Goal: Task Accomplishment & Management: Complete application form

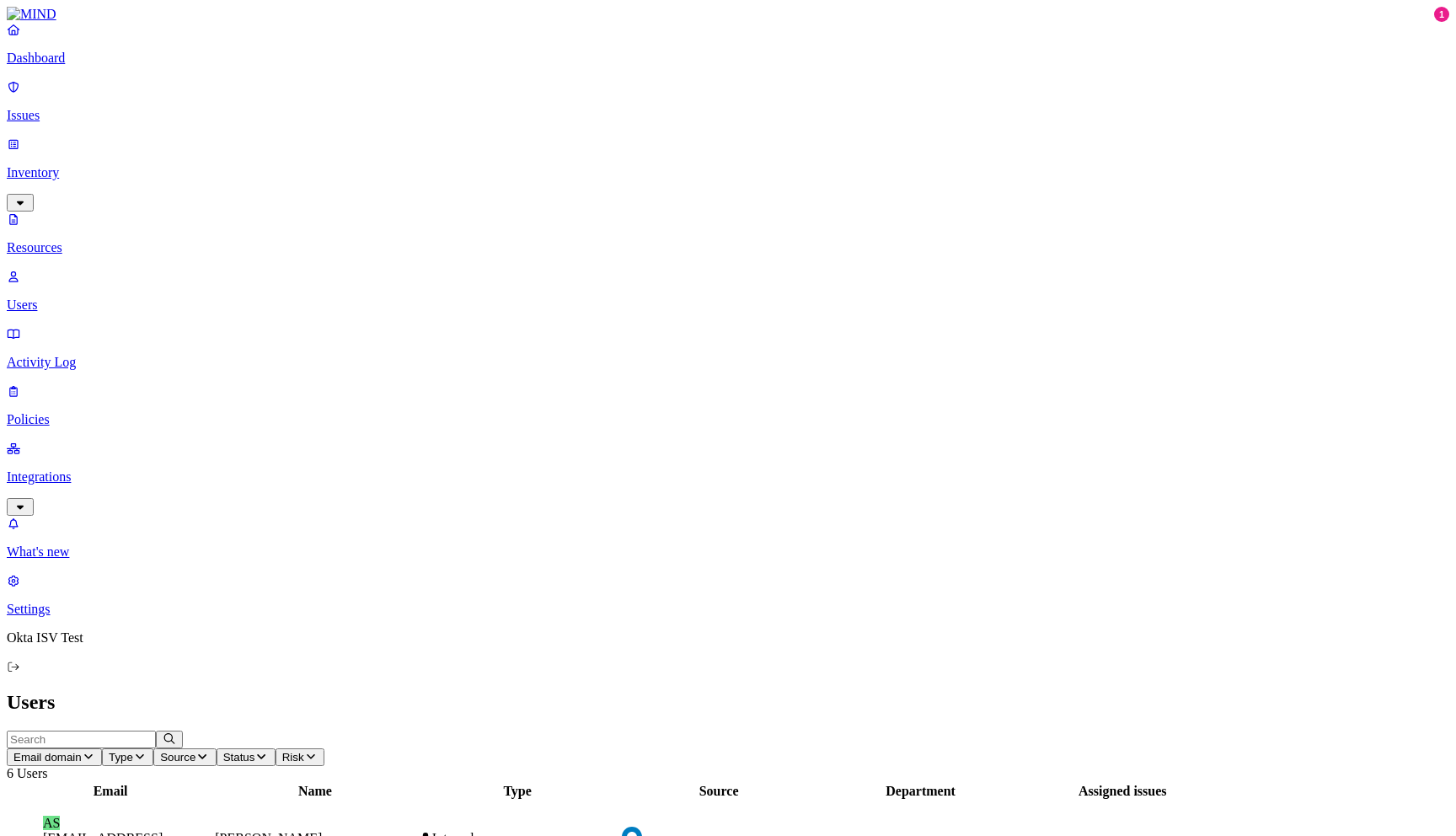
click at [71, 412] on p "Policies" at bounding box center [728, 419] width 1442 height 15
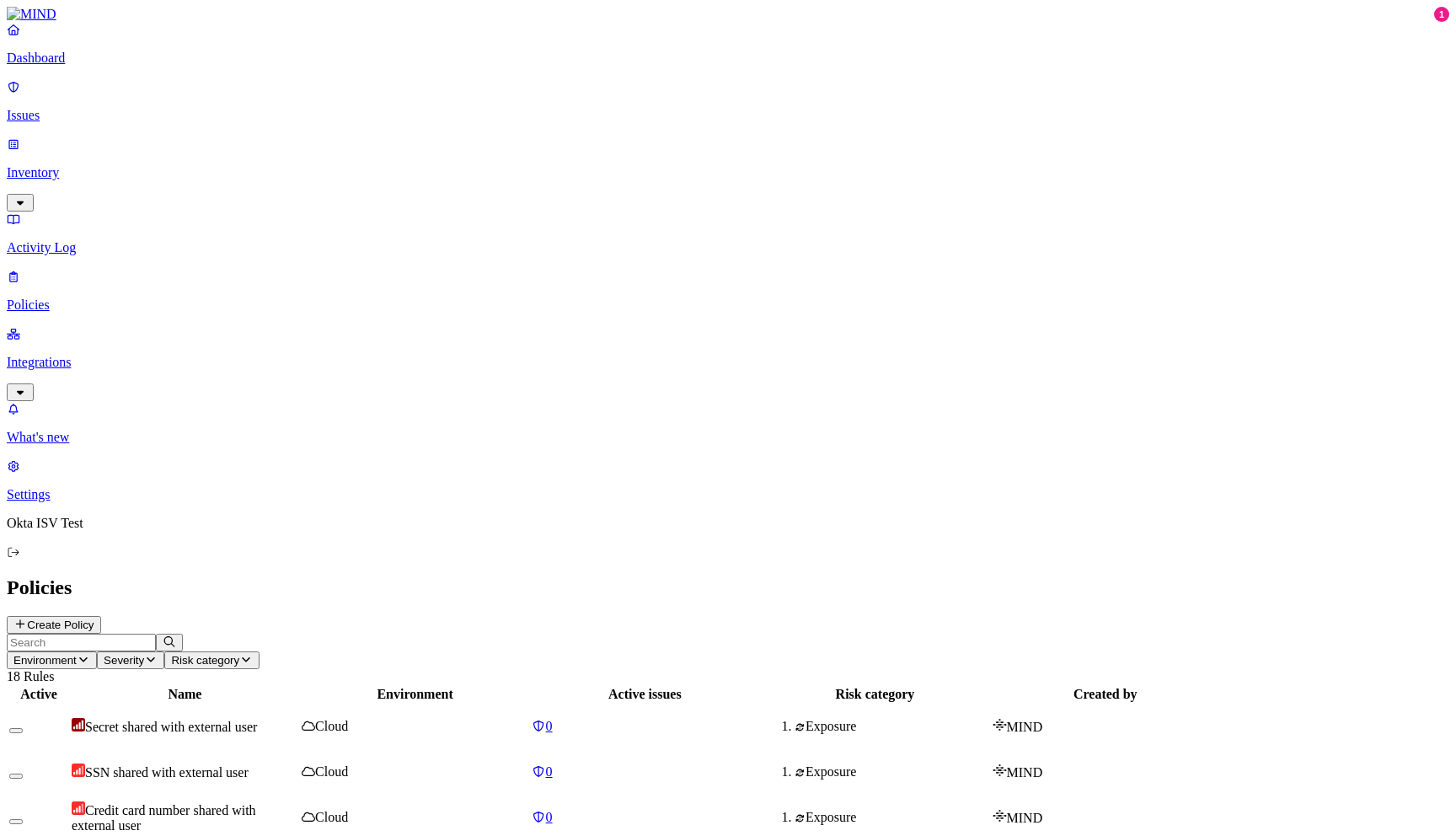
click at [27, 618] on icon at bounding box center [20, 623] width 14 height 11
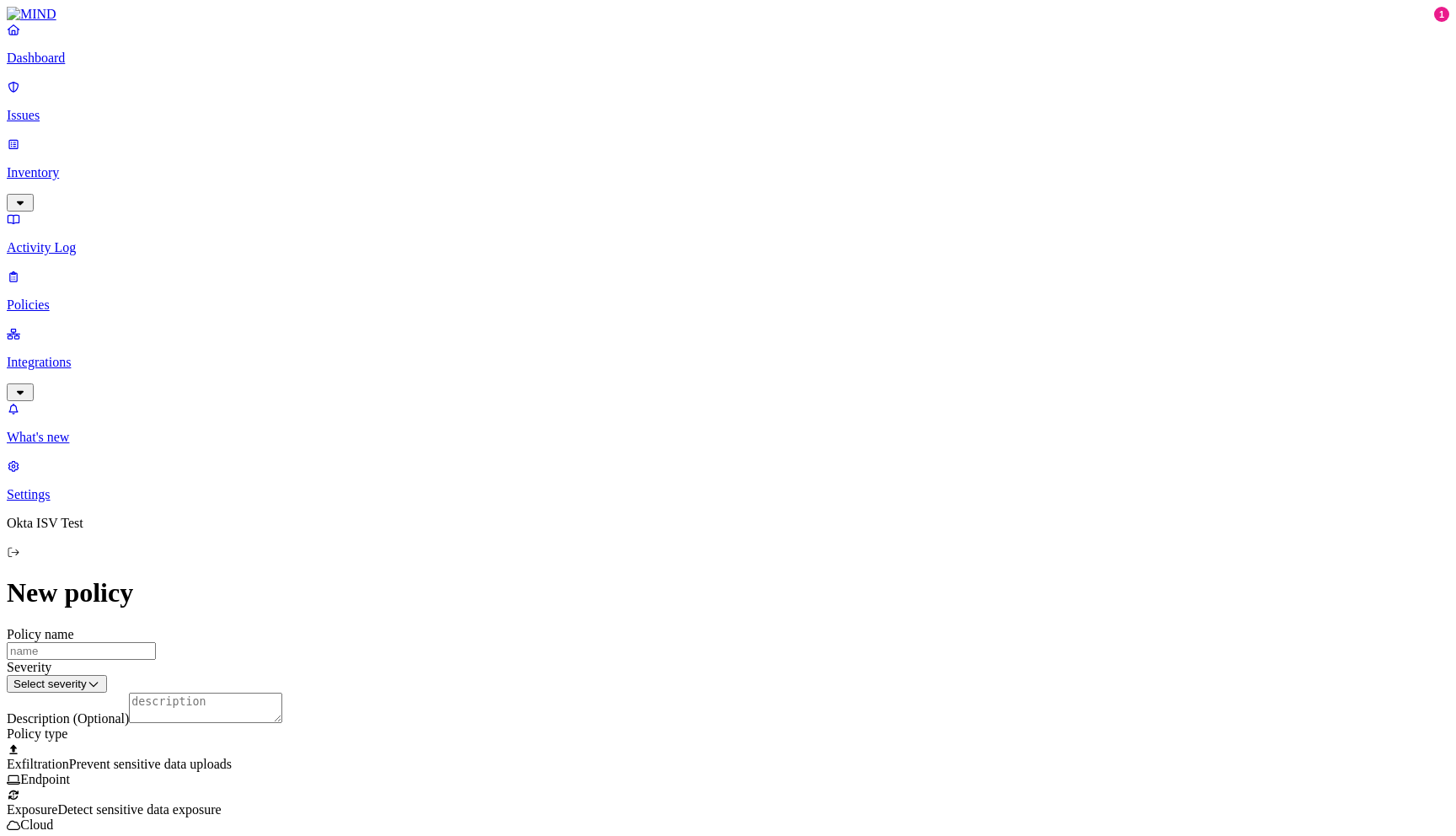
scroll to position [594, 0]
click at [667, 392] on label "Departments" at bounding box center [654, 384] width 69 height 15
click at [632, 309] on icon at bounding box center [631, 306] width 3 height 7
click at [659, 365] on label "Groups" at bounding box center [640, 357] width 39 height 15
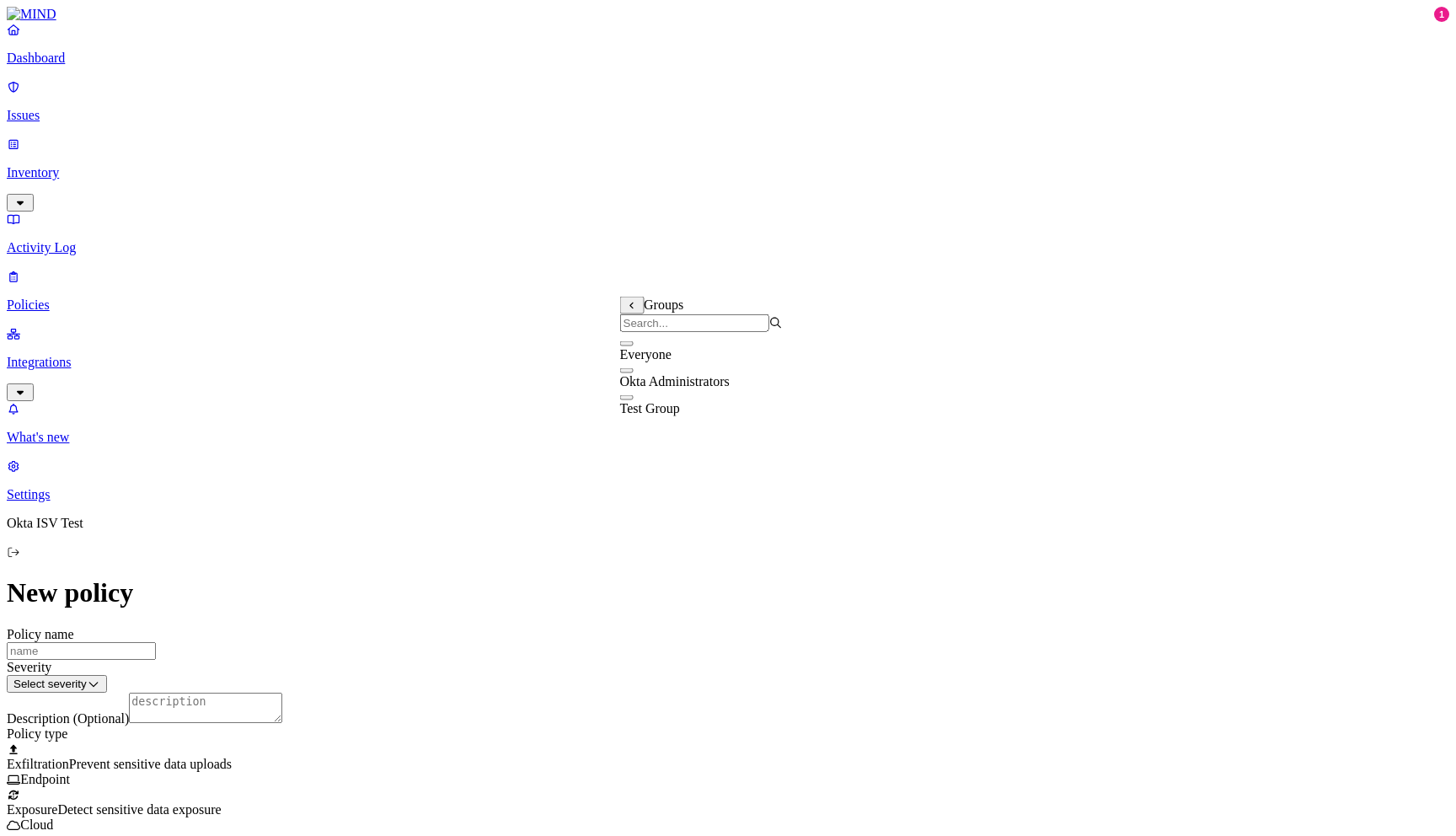
click at [677, 296] on label "Account type" at bounding box center [654, 295] width 45 height 30
click at [677, 258] on label "Unmanaged" at bounding box center [664, 250] width 65 height 15
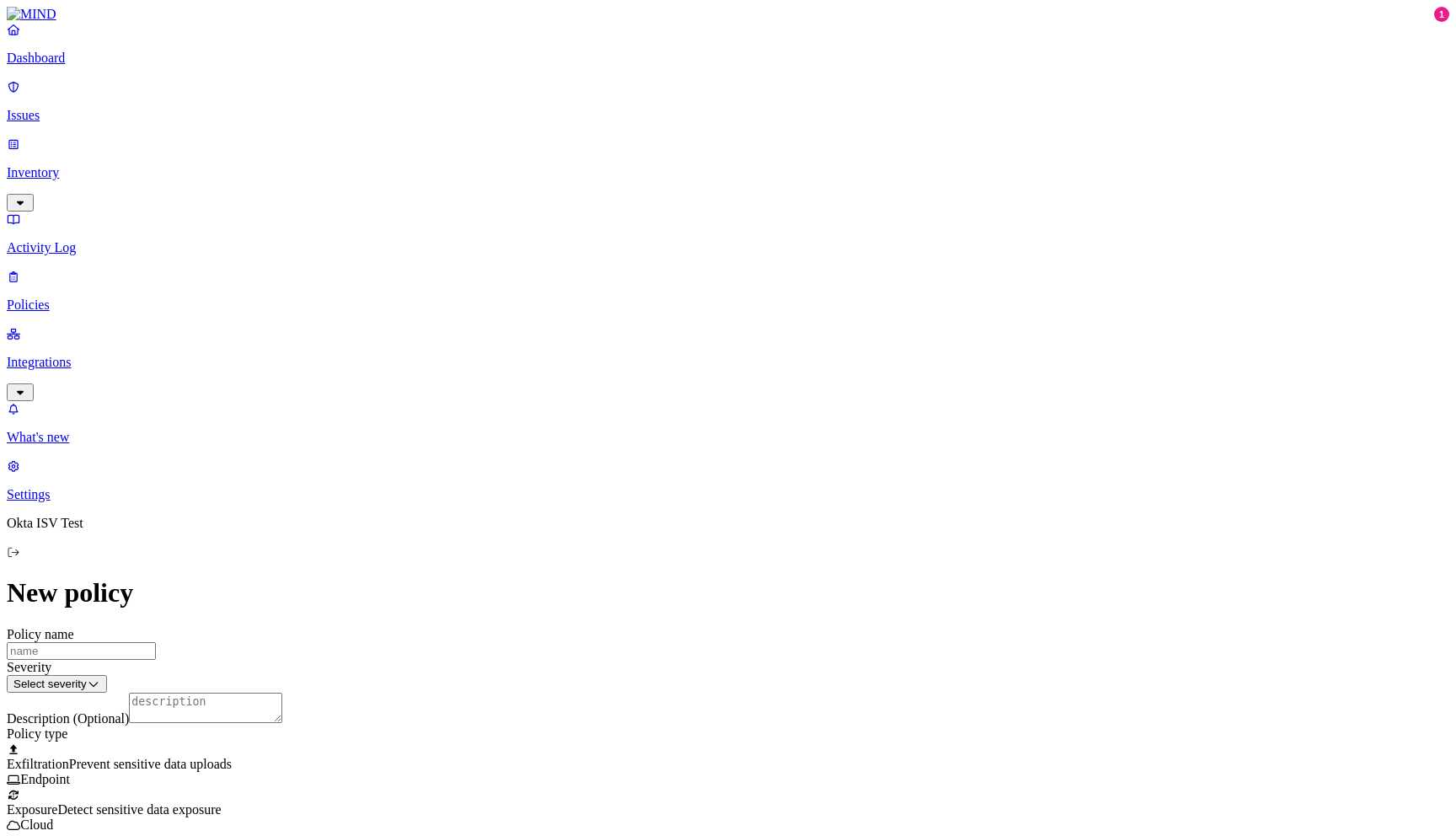
click at [675, 278] on label "Web Domain" at bounding box center [653, 267] width 44 height 30
click at [645, 238] on icon at bounding box center [644, 235] width 11 height 9
click at [657, 249] on label "Web Category" at bounding box center [657, 240] width 50 height 30
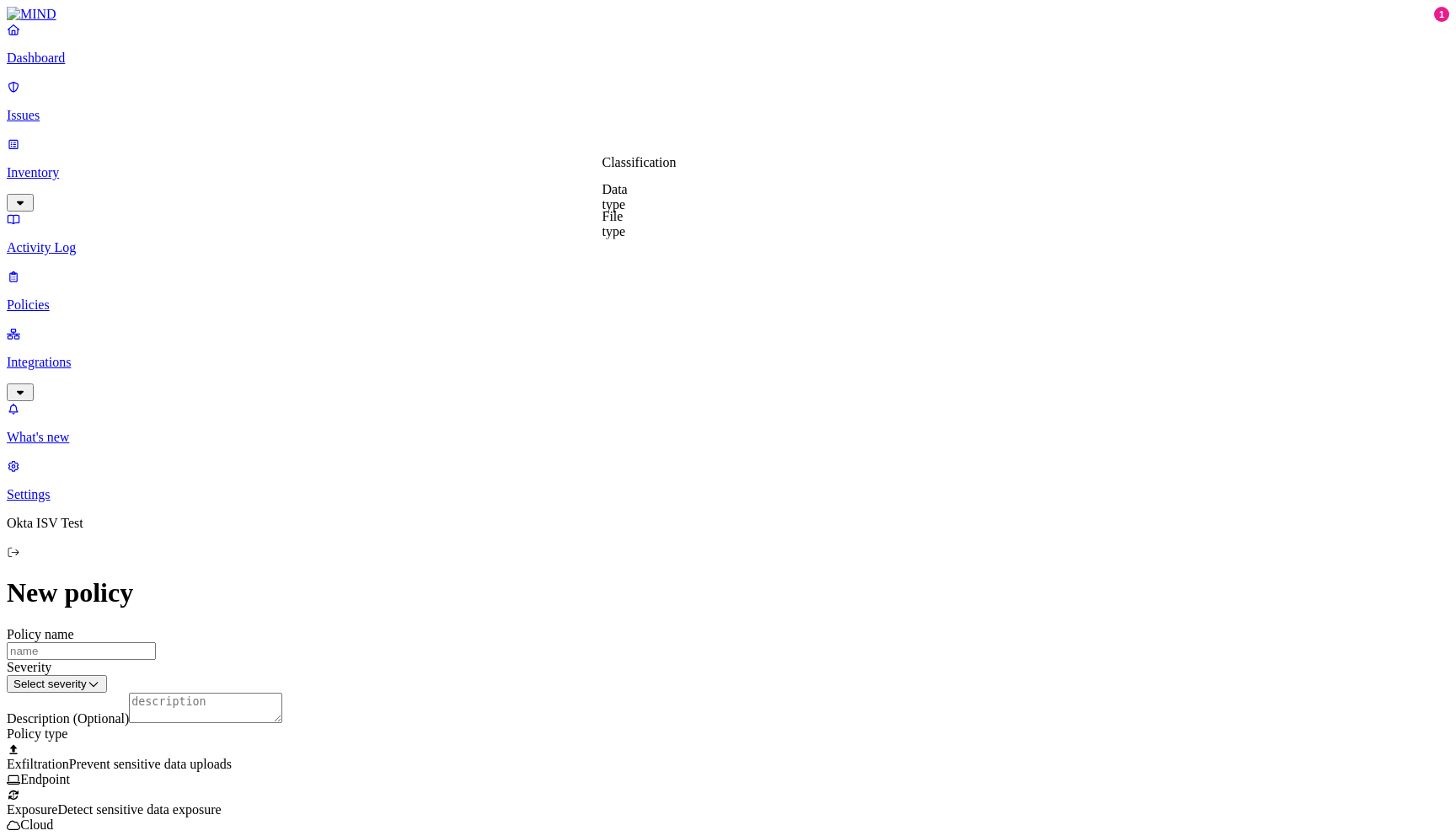
click at [628, 198] on label "Data type" at bounding box center [615, 196] width 26 height 30
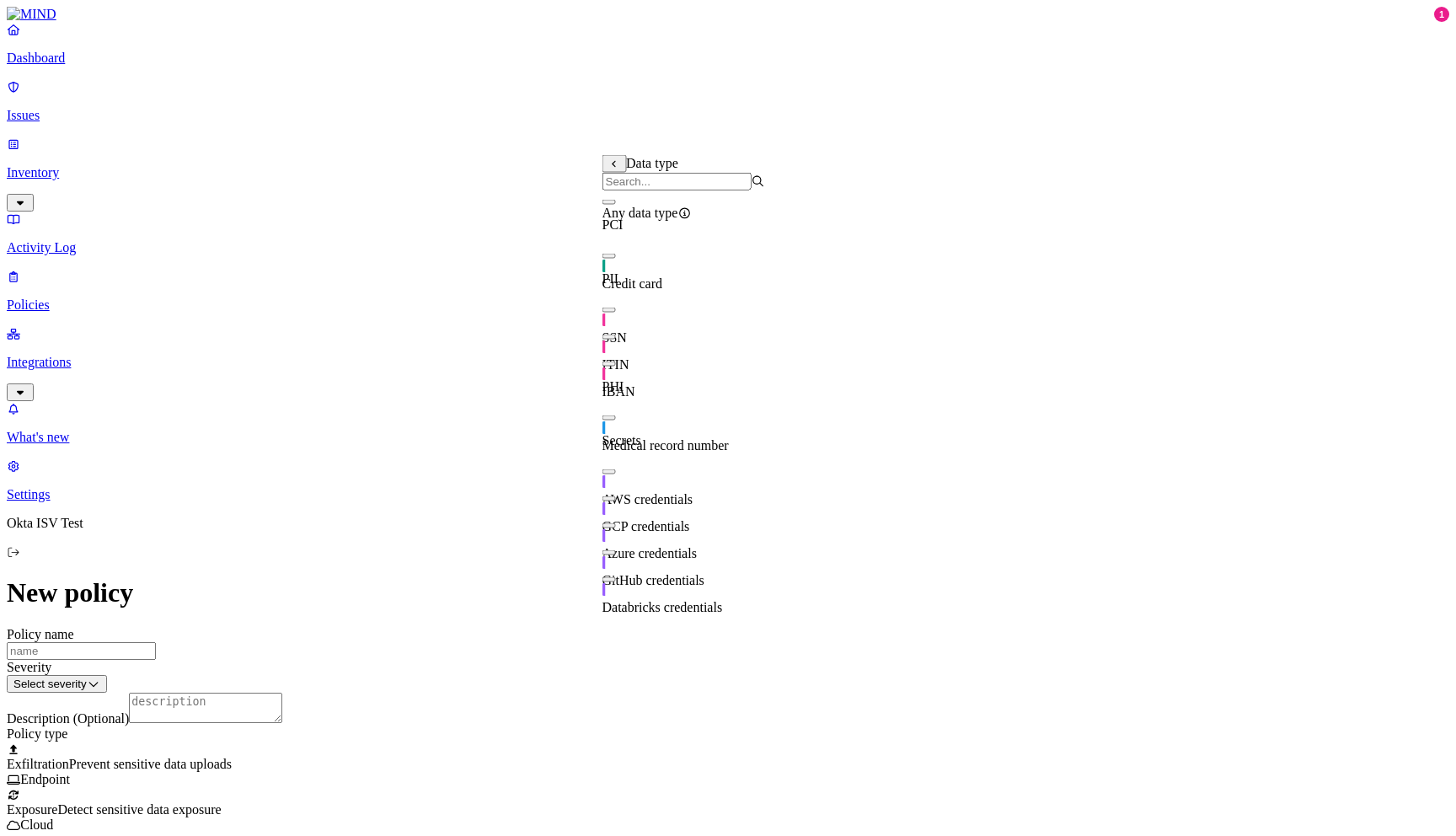
scroll to position [296, 0]
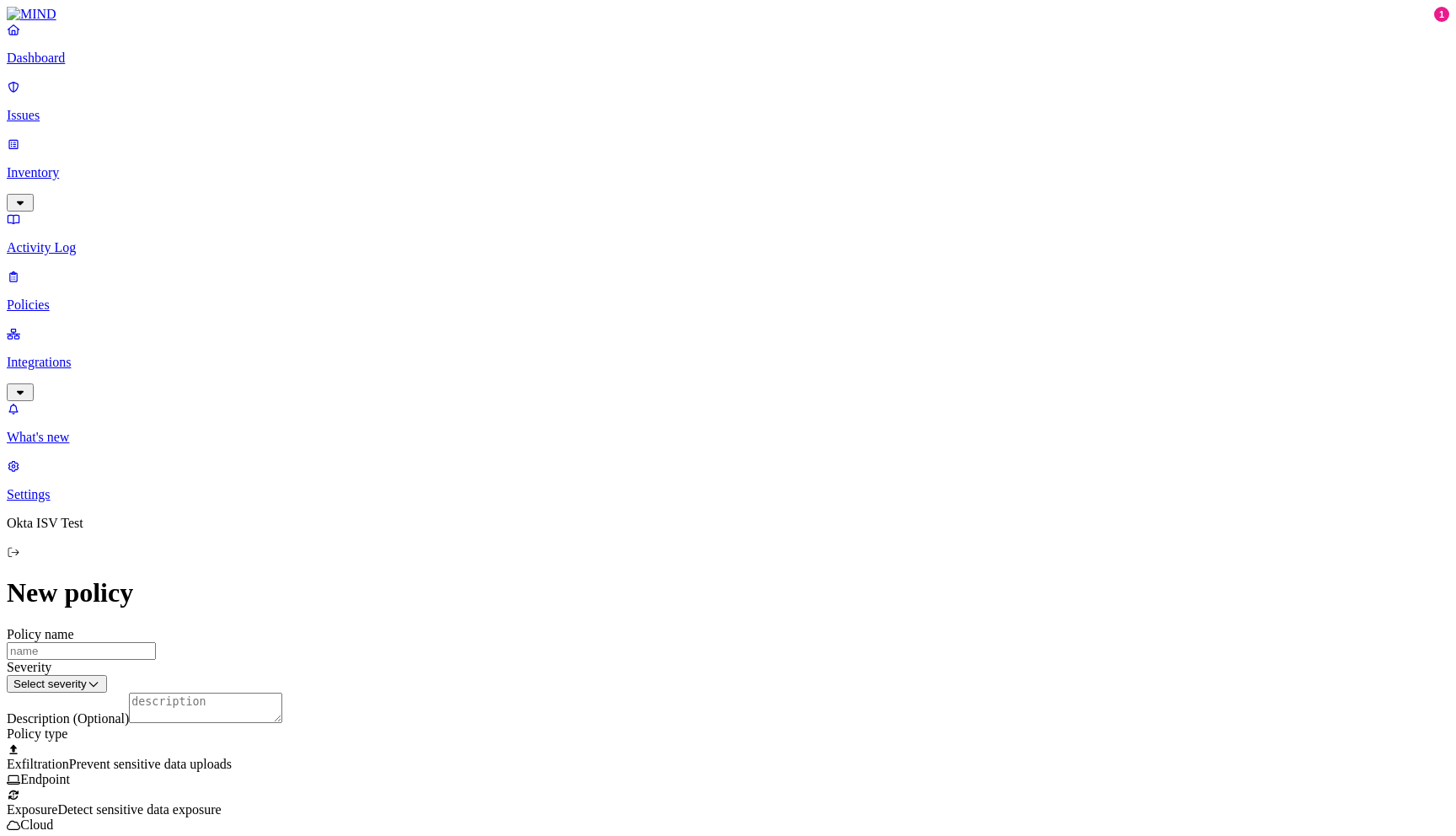
click at [626, 236] on label "File type" at bounding box center [614, 224] width 24 height 30
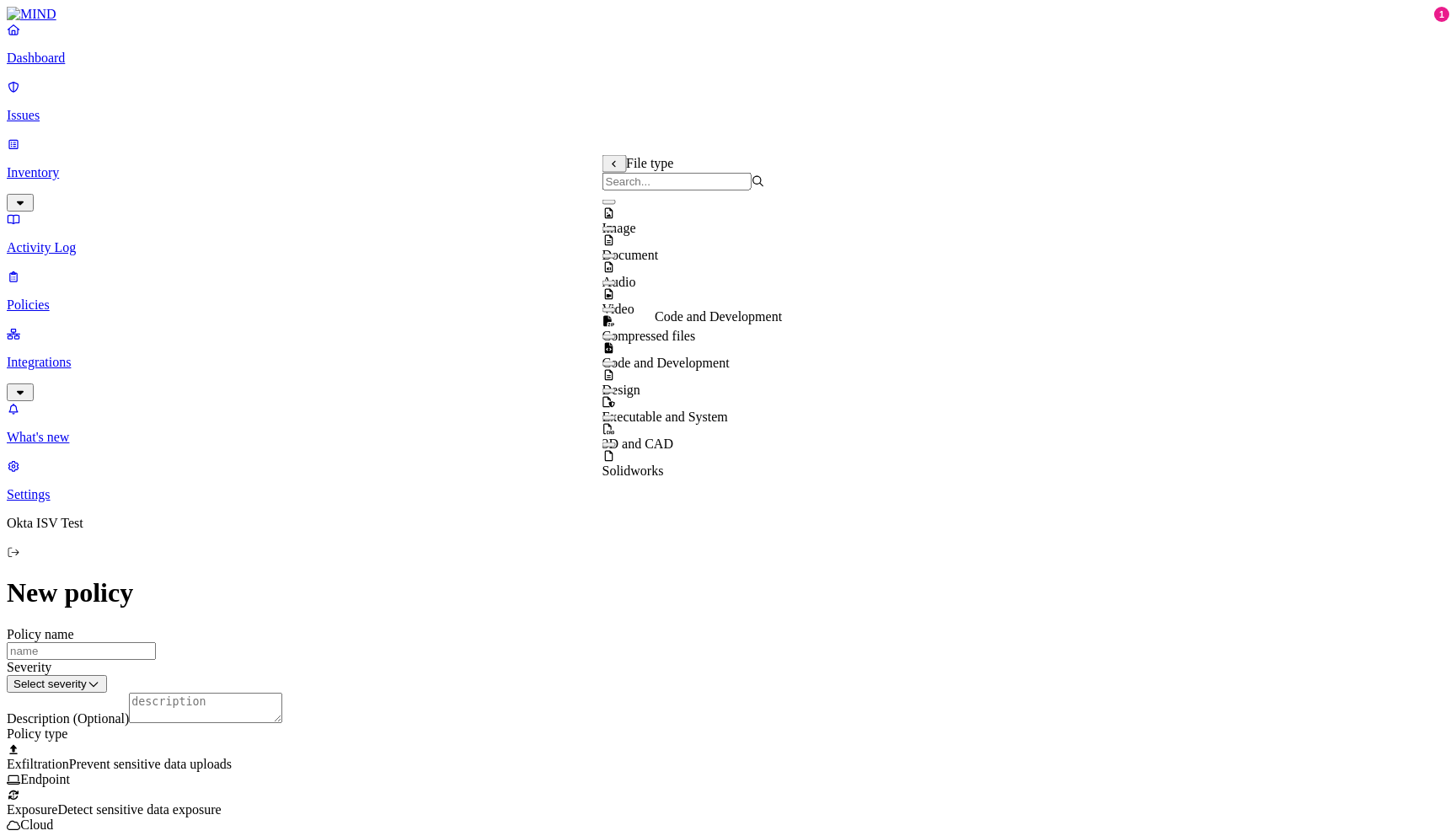
scroll to position [27, 0]
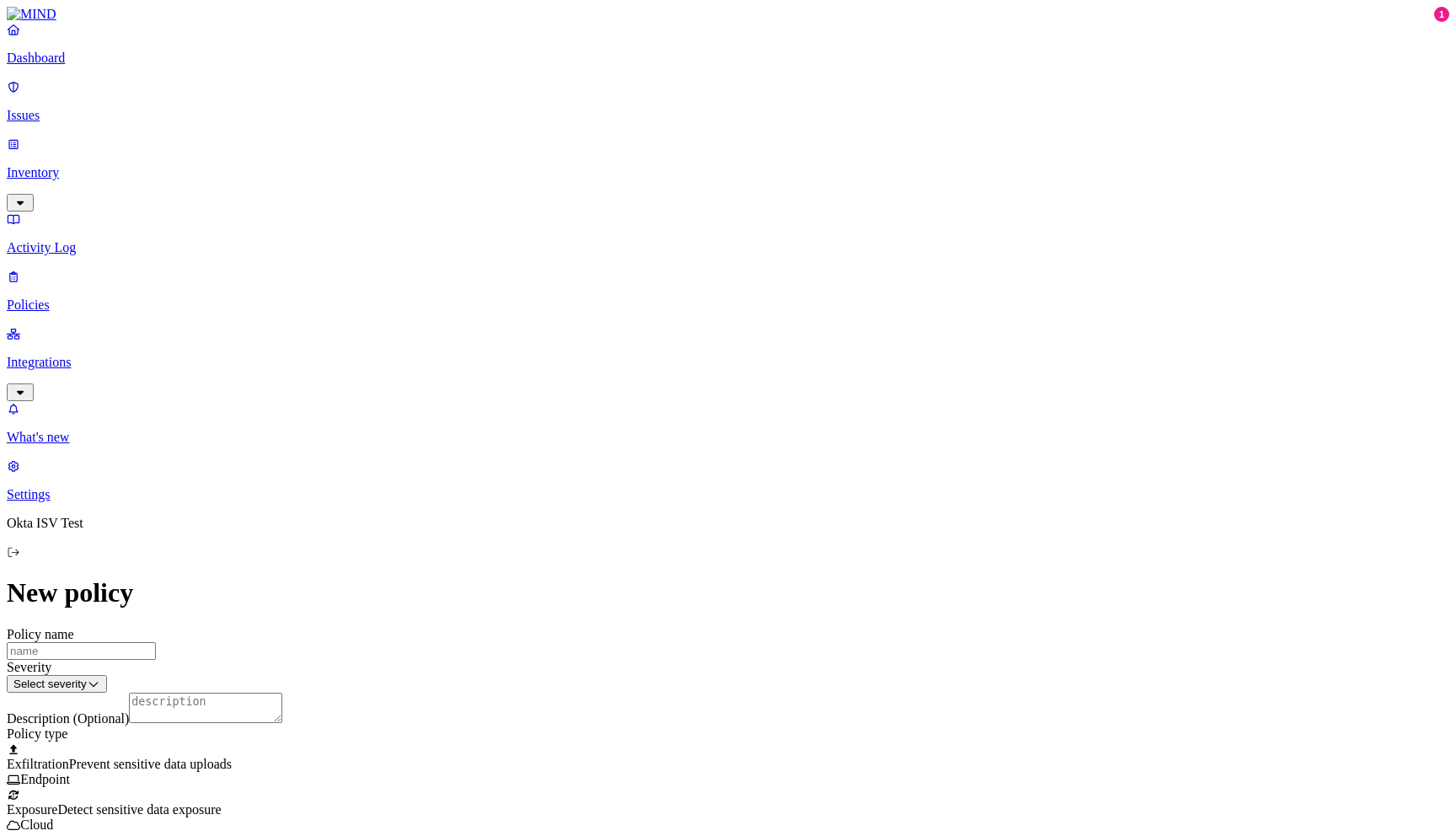
click at [733, 447] on html "Dashboard Issues Inventory Activity Log Policies Integrations What's new 1 Sett…" at bounding box center [728, 771] width 1456 height 1542
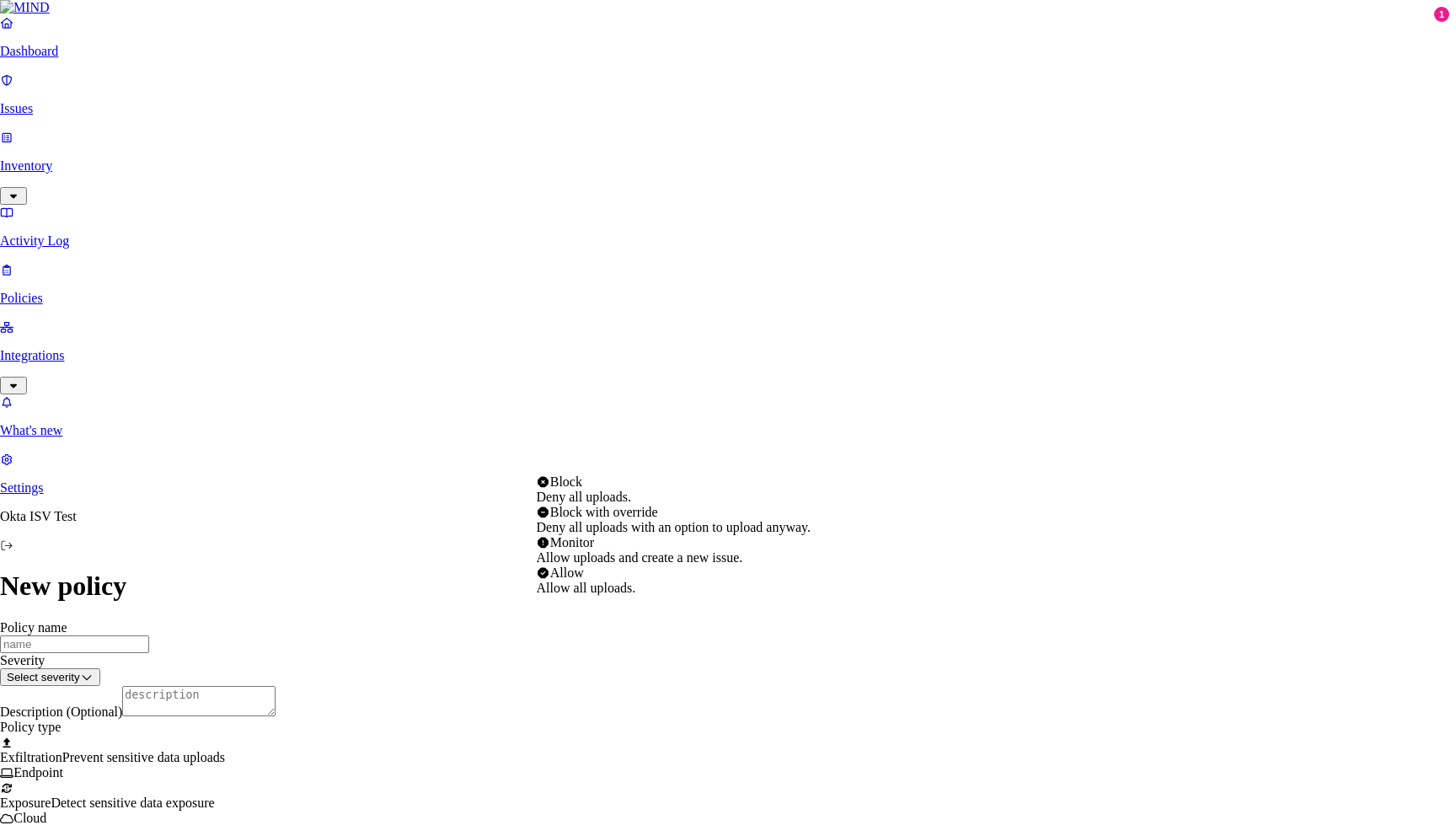
click at [1115, 167] on html "Dashboard Issues Inventory Activity Log Policies Integrations What's new 1 Sett…" at bounding box center [728, 768] width 1456 height 1536
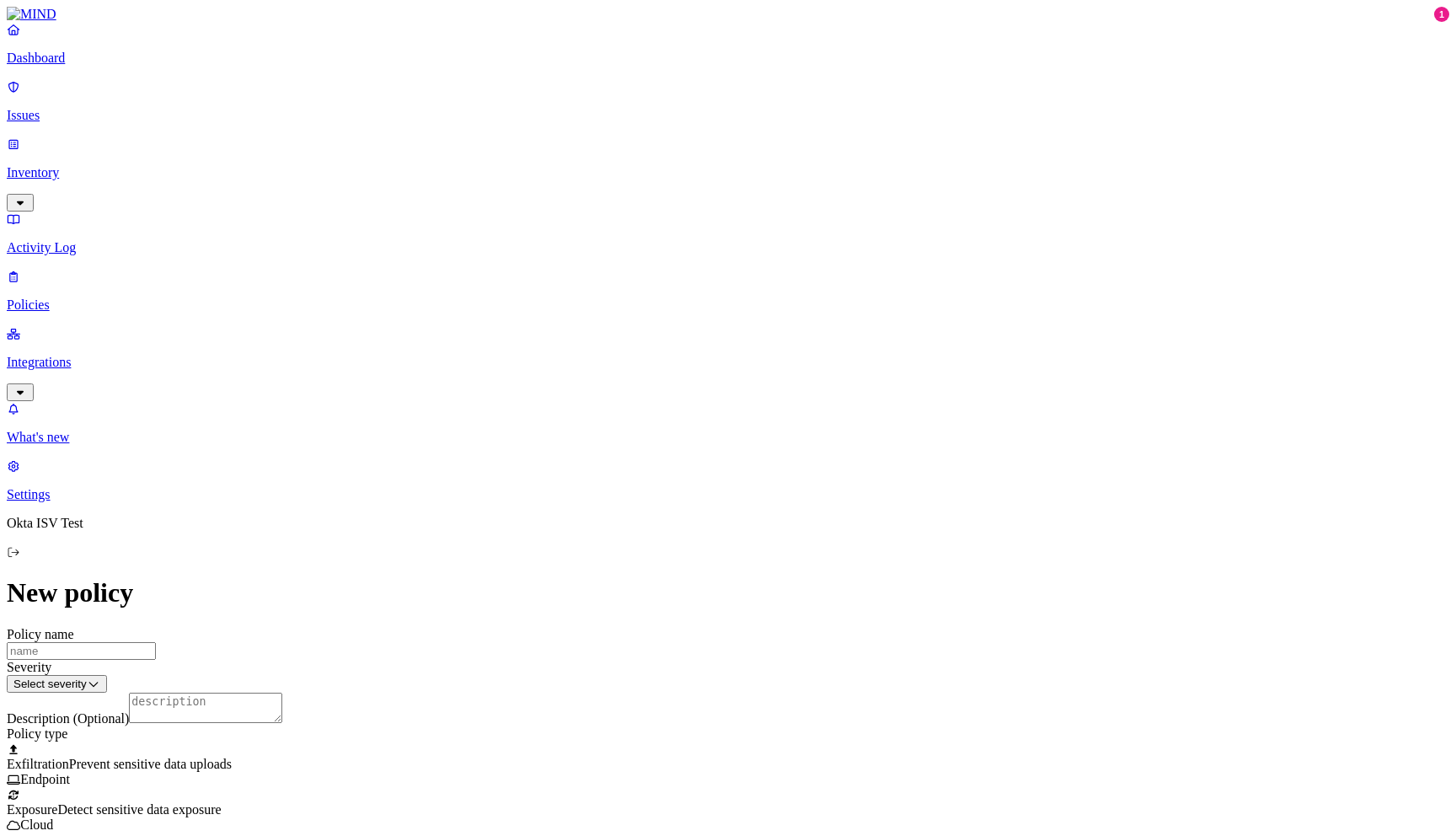
click at [86, 66] on p "Dashboard" at bounding box center [728, 58] width 1442 height 15
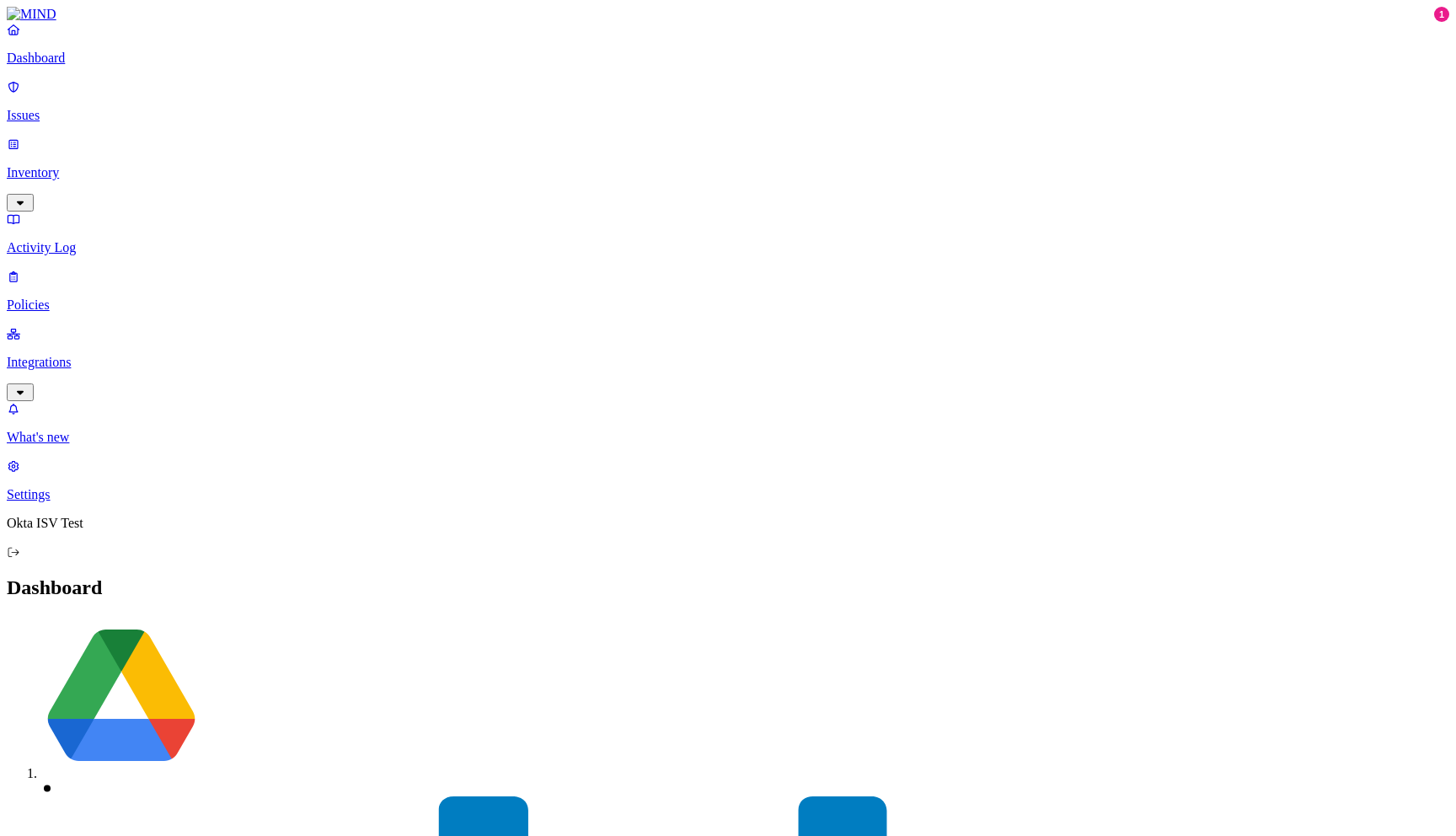
click at [75, 165] on p "Inventory" at bounding box center [728, 172] width 1442 height 15
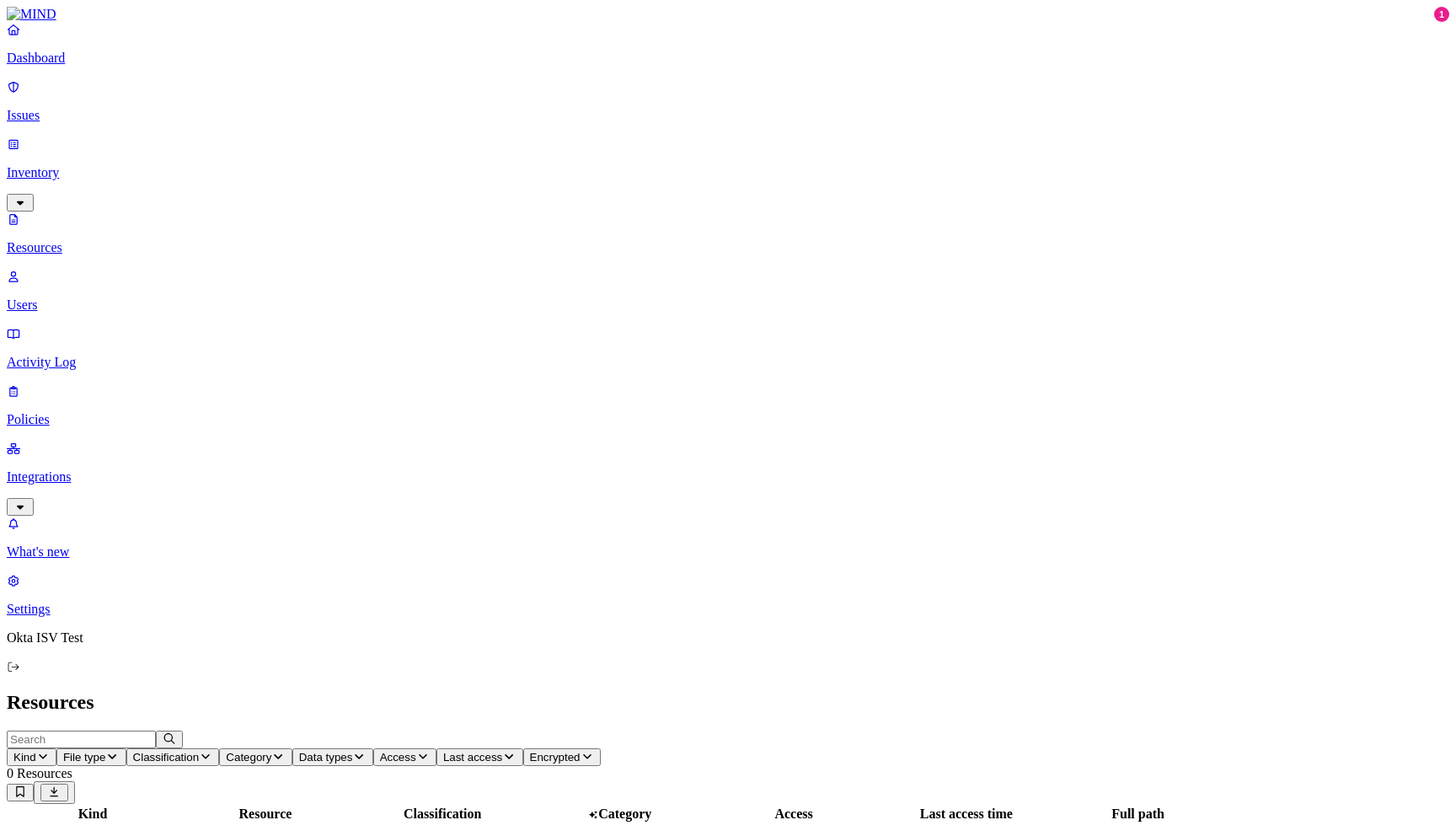
click at [89, 297] on p "Users" at bounding box center [728, 305] width 1442 height 15
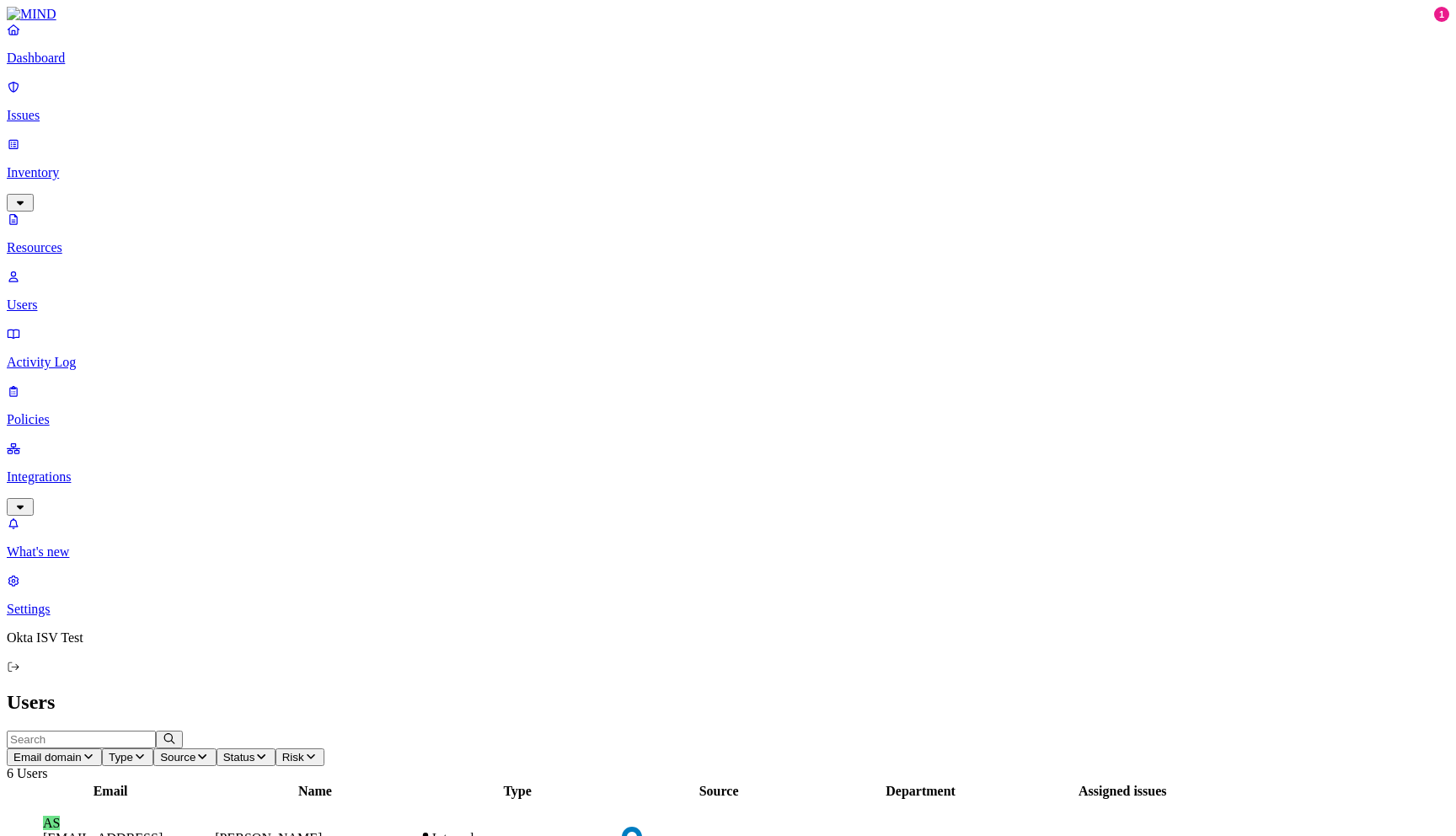
click at [82, 751] on span "Email domain" at bounding box center [48, 757] width 68 height 13
click at [373, 114] on div "[DOMAIN_NAME]" at bounding box center [373, 107] width 0 height 15
click at [178, 751] on span "Email domain: [DOMAIN_NAME]" at bounding box center [96, 757] width 164 height 13
click at [373, 130] on div "[DOMAIN_NAME]" at bounding box center [373, 122] width 0 height 15
click at [243, 751] on icon "button" at bounding box center [236, 756] width 14 height 11
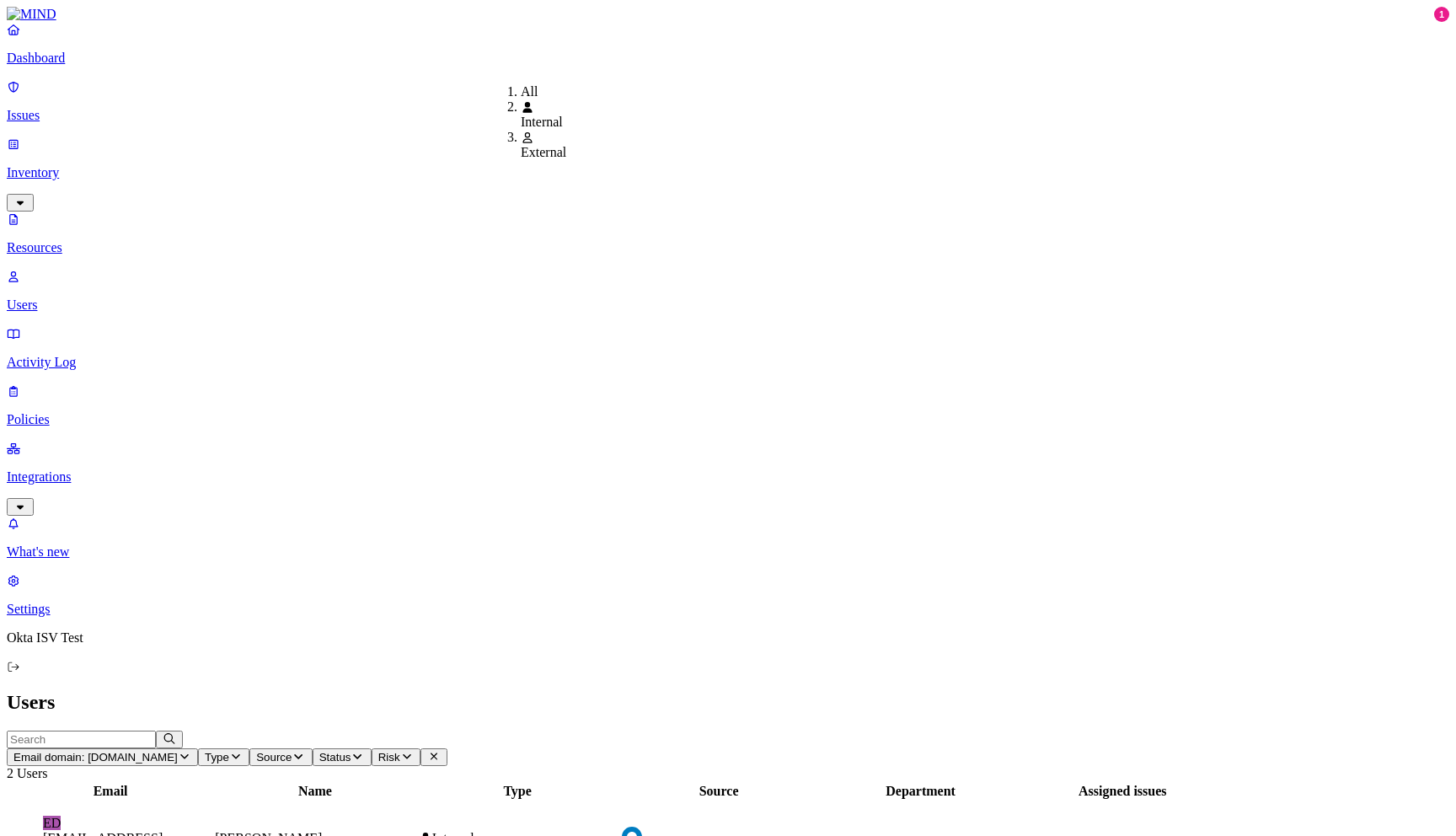
click at [521, 90] on div "All" at bounding box center [521, 92] width 0 height 15
click at [291, 751] on span "Source" at bounding box center [273, 757] width 35 height 13
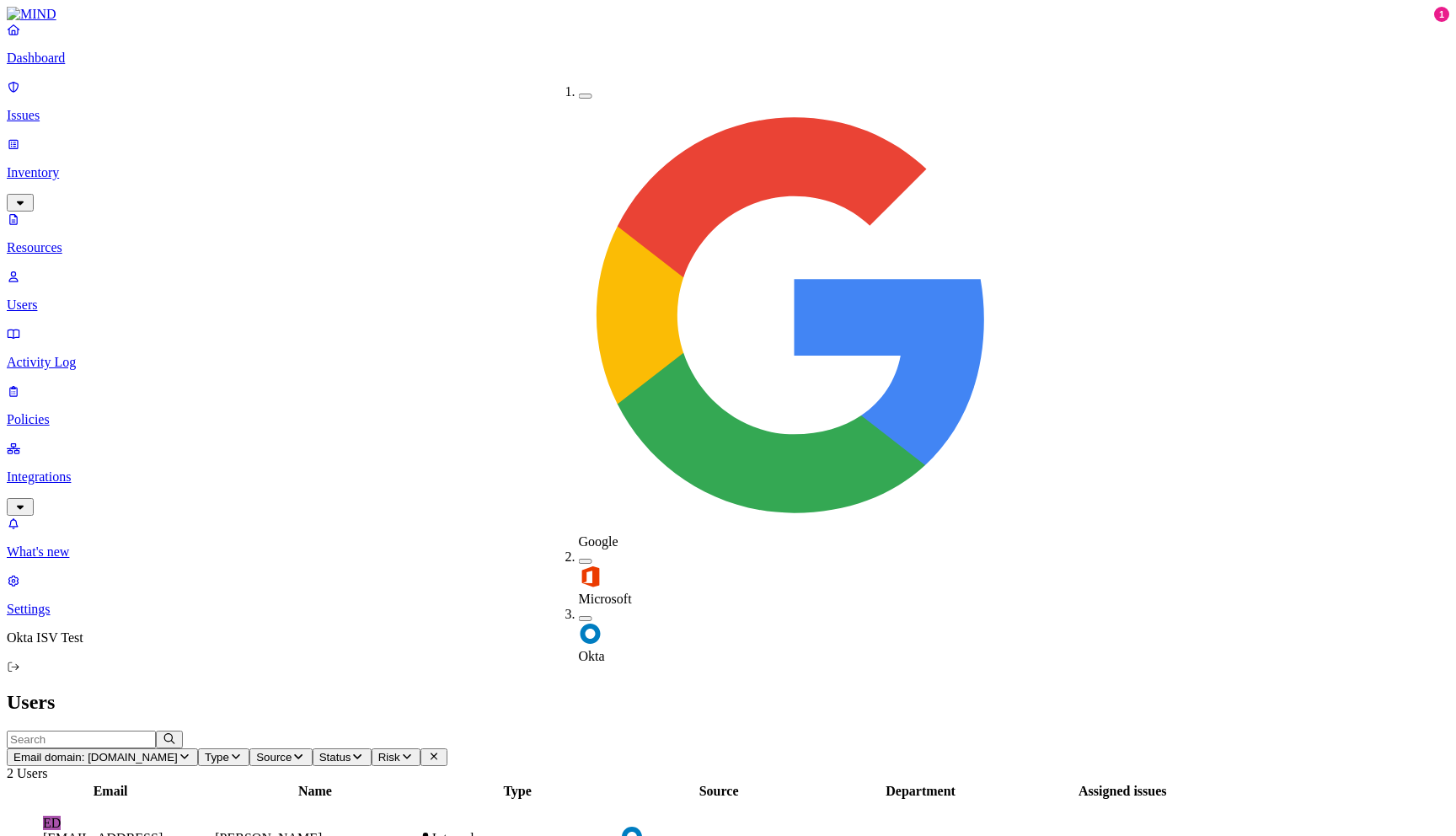
click at [587, 99] on img at bounding box center [794, 314] width 431 height 431
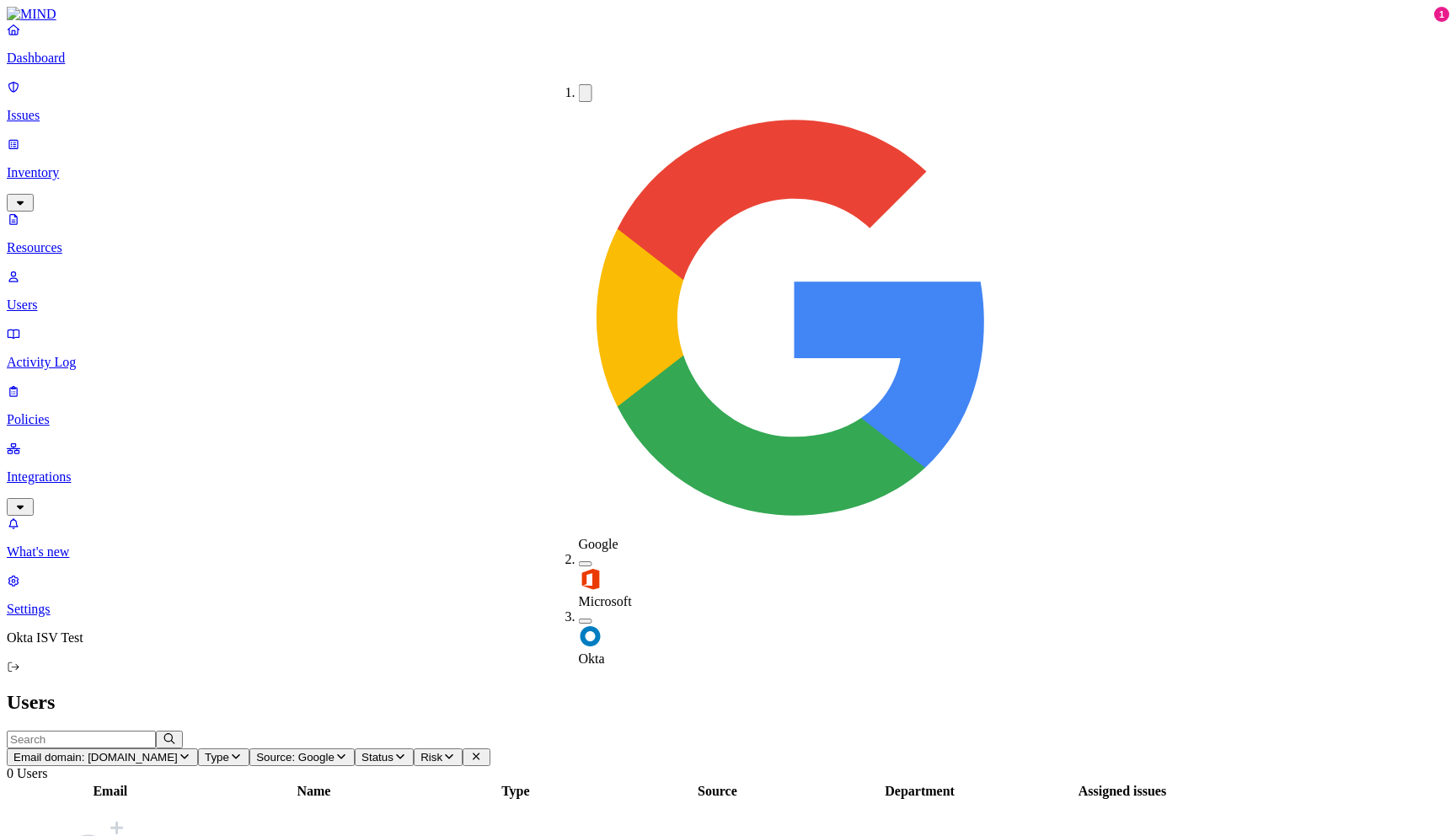
click at [588, 567] on img at bounding box center [591, 579] width 24 height 24
click at [588, 627] on img at bounding box center [591, 639] width 24 height 24
click at [475, 751] on span "Status" at bounding box center [459, 757] width 32 height 13
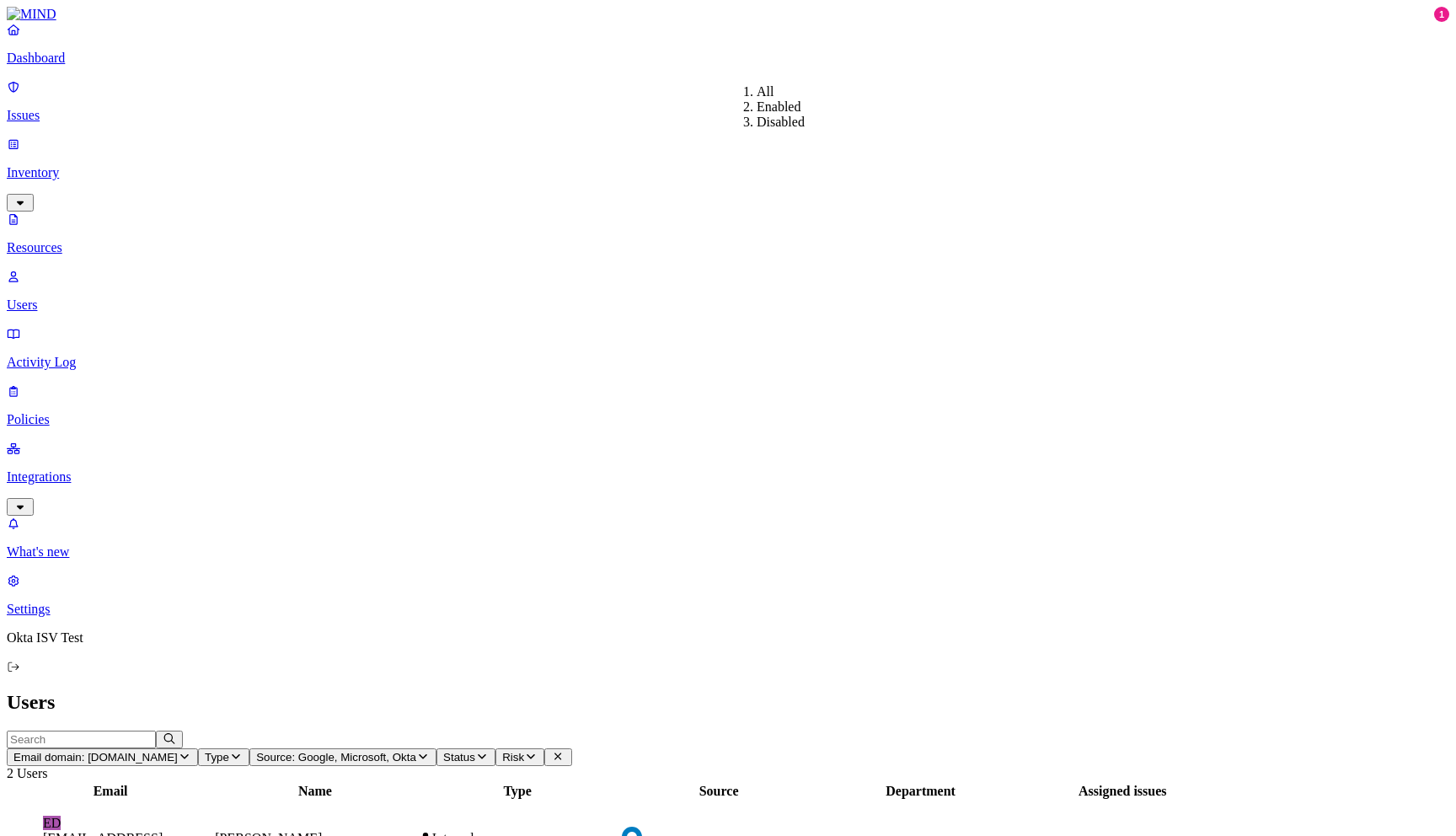
click at [757, 114] on div "Enabled" at bounding box center [757, 107] width 0 height 15
click at [571, 751] on span "Risk" at bounding box center [560, 757] width 22 height 13
drag, startPoint x: 831, startPoint y: 225, endPoint x: 784, endPoint y: 225, distance: 47.0
click at [68, 412] on p "Policies" at bounding box center [728, 419] width 1442 height 15
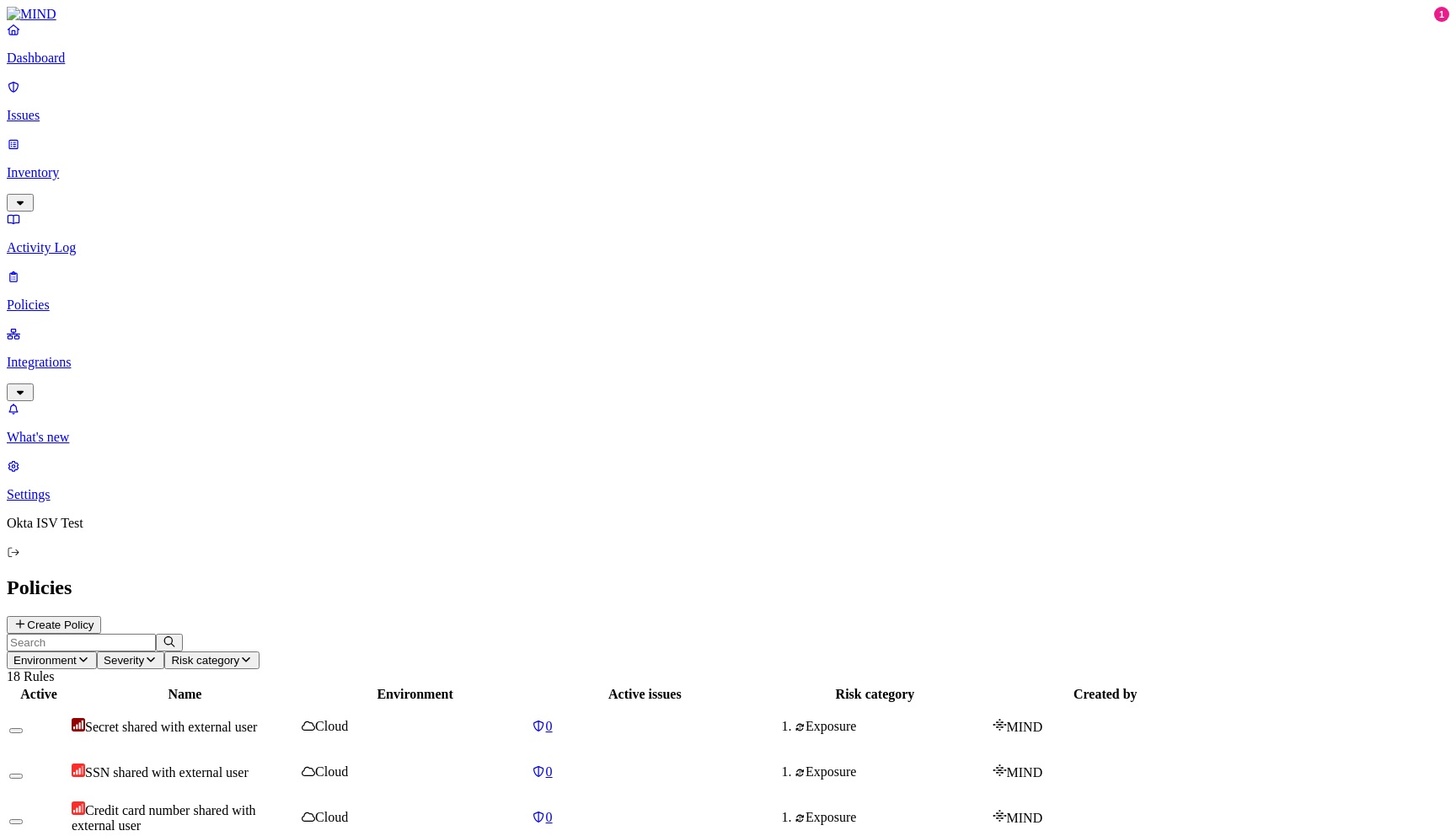
click at [101, 616] on button "Create Policy" at bounding box center [54, 624] width 94 height 18
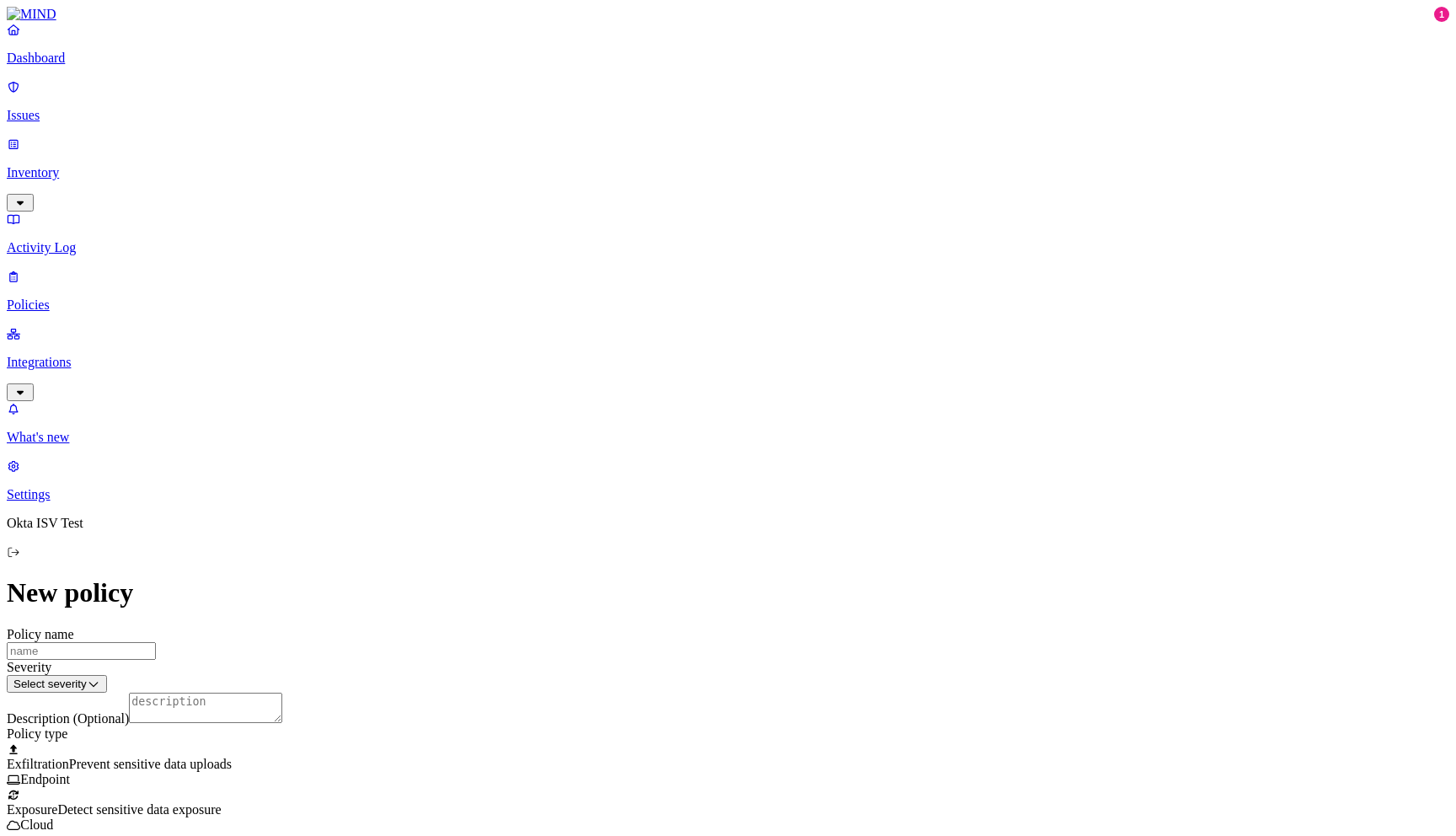
scroll to position [650, 0]
click at [651, 282] on label "Users" at bounding box center [635, 275] width 31 height 15
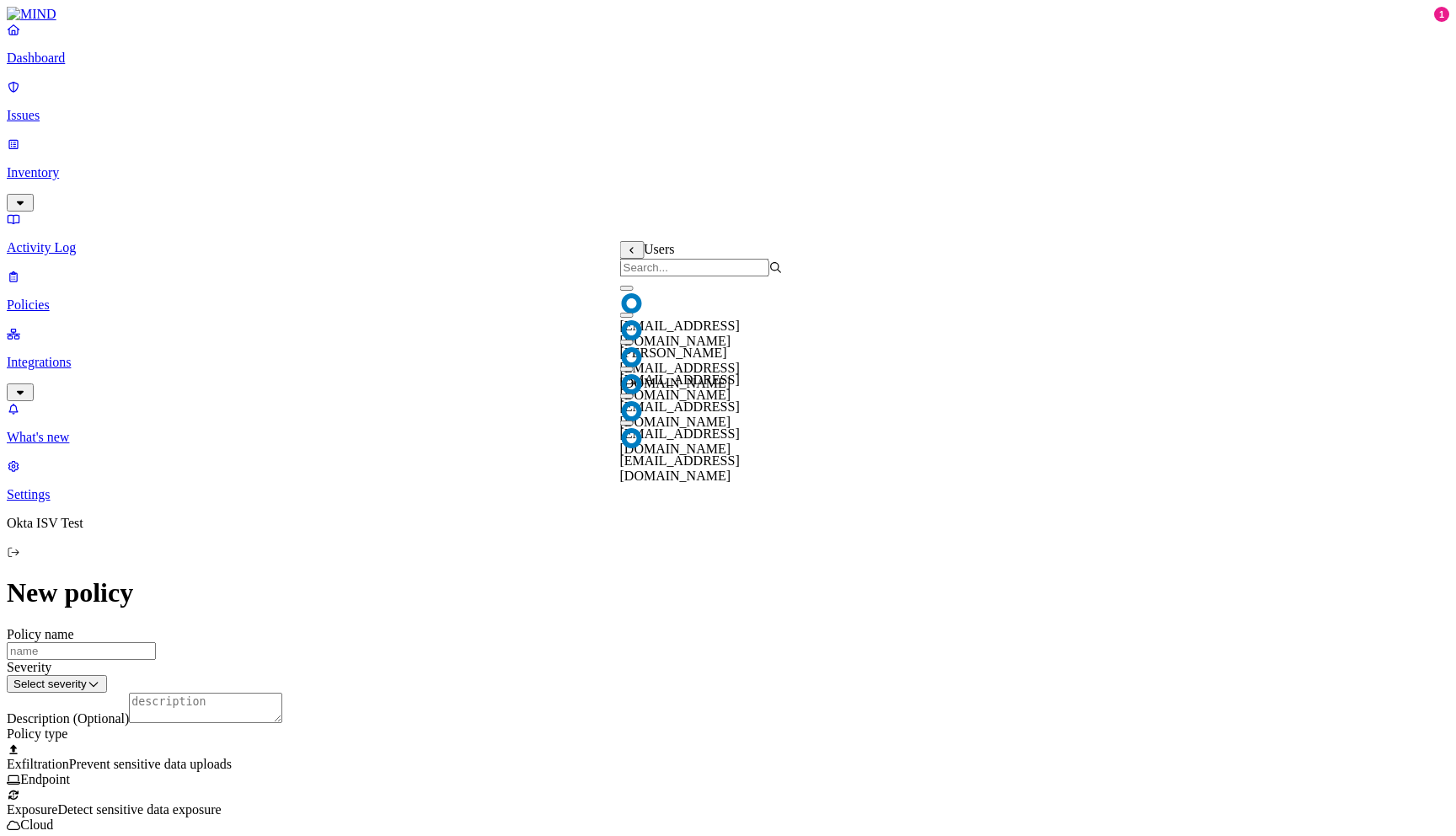
click at [630, 253] on icon at bounding box center [631, 250] width 3 height 7
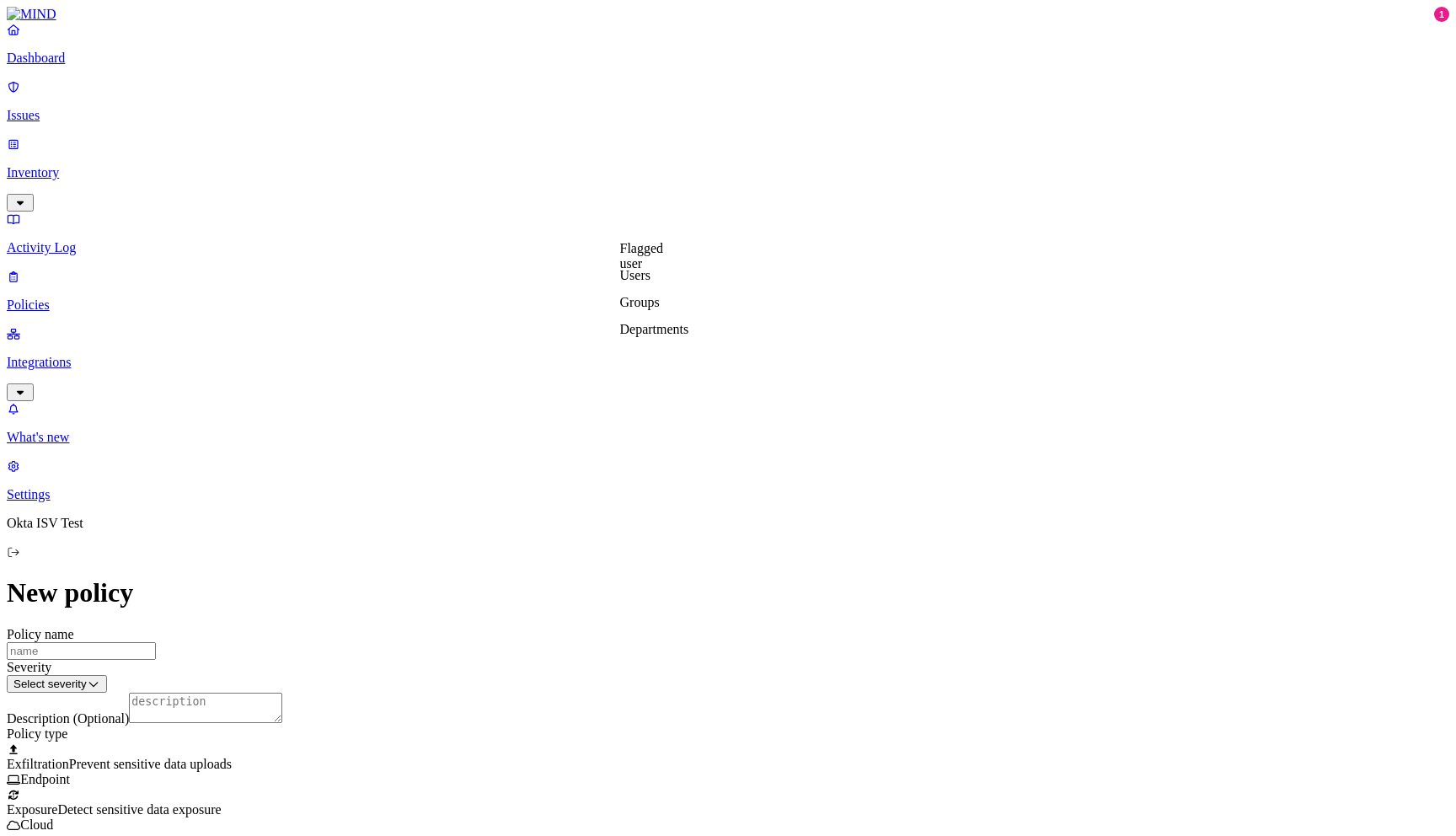
click at [649, 309] on label "Groups" at bounding box center [640, 301] width 39 height 15
click at [634, 252] on icon at bounding box center [632, 250] width 11 height 9
click at [670, 336] on label "Departments" at bounding box center [654, 329] width 69 height 15
click at [670, 205] on label "Web Domain" at bounding box center [653, 212] width 44 height 30
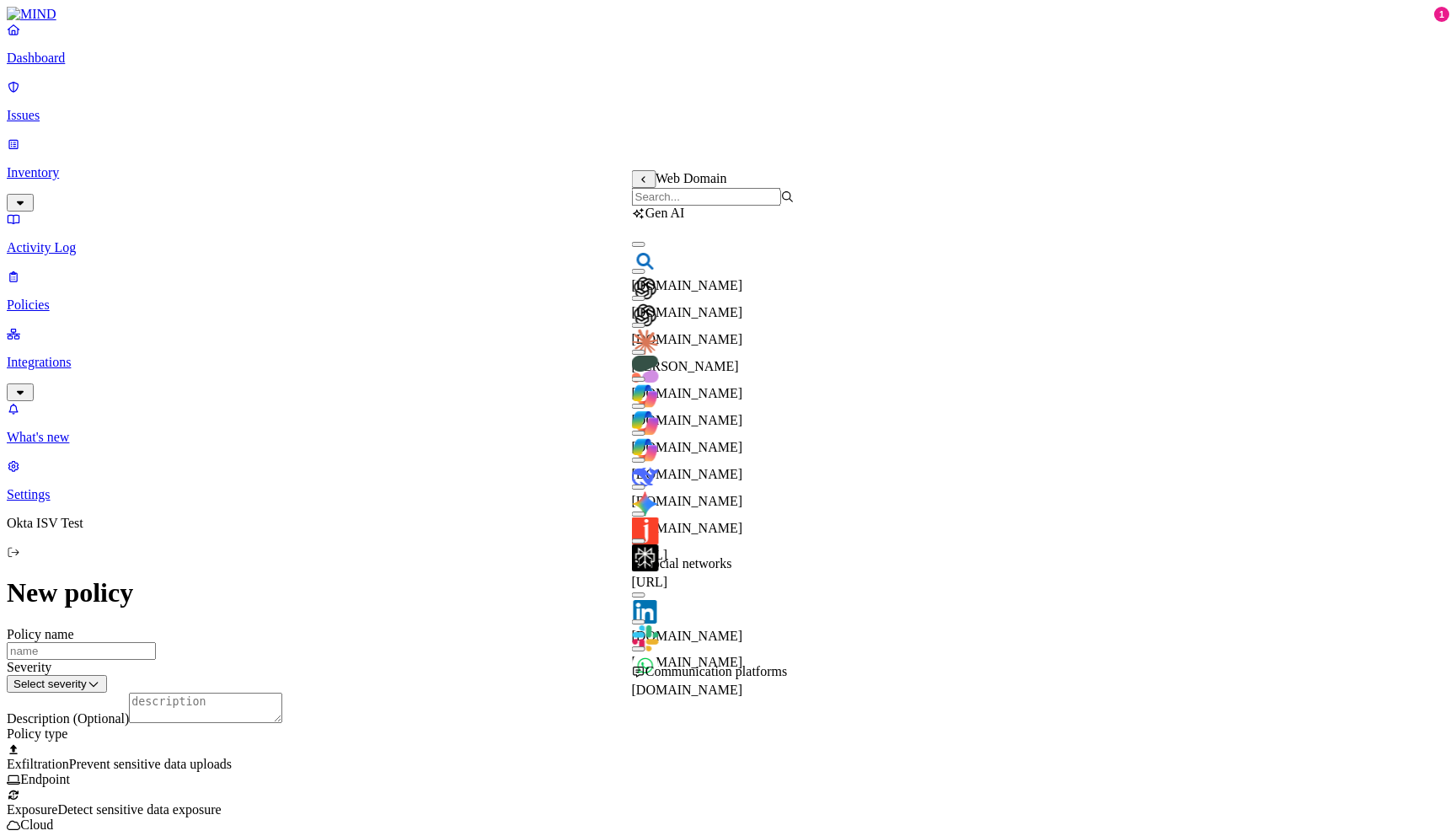
scroll to position [91, 0]
click at [647, 183] on icon at bounding box center [644, 179] width 11 height 9
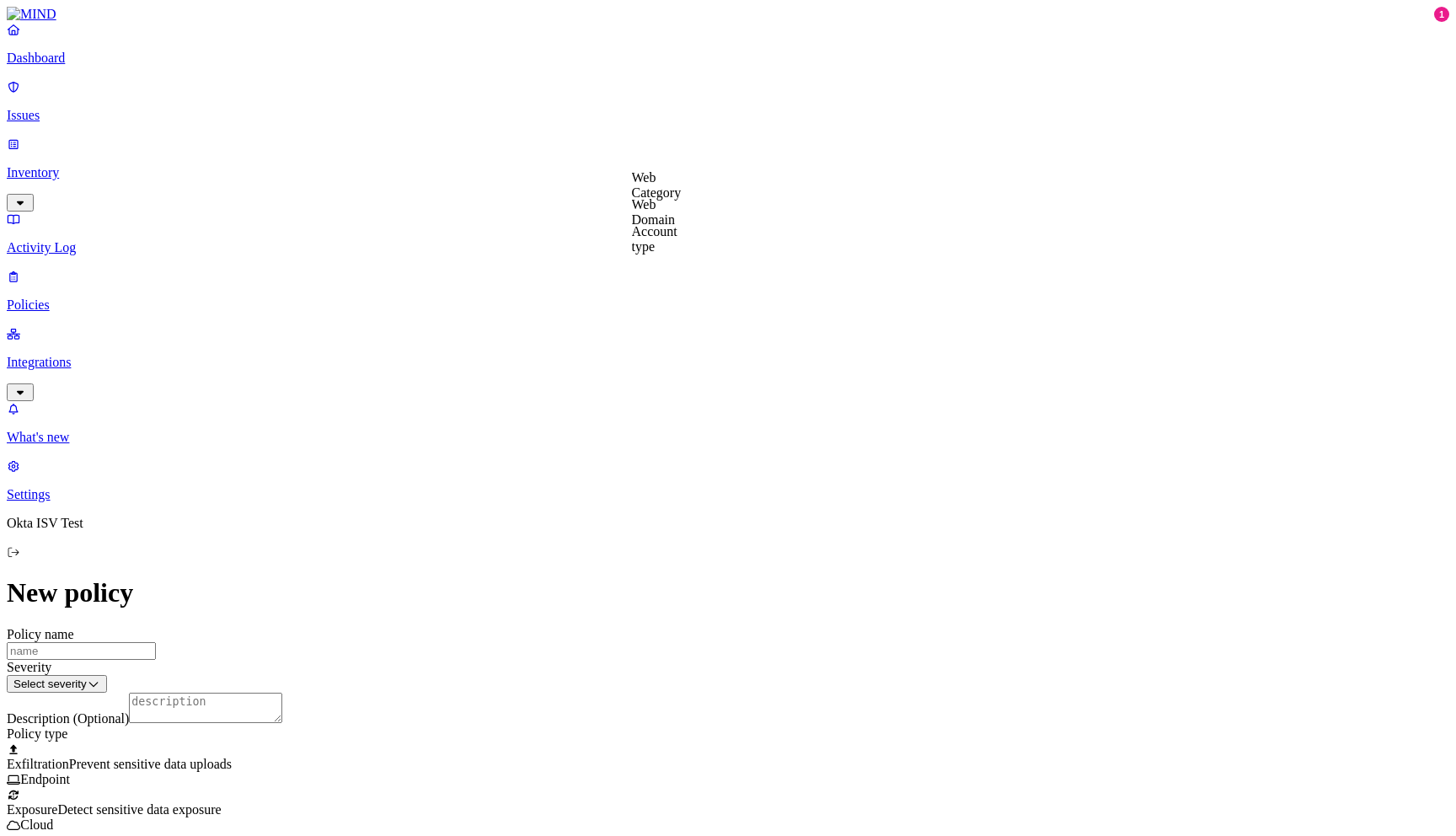
click at [626, 176] on label "File type" at bounding box center [614, 168] width 24 height 30
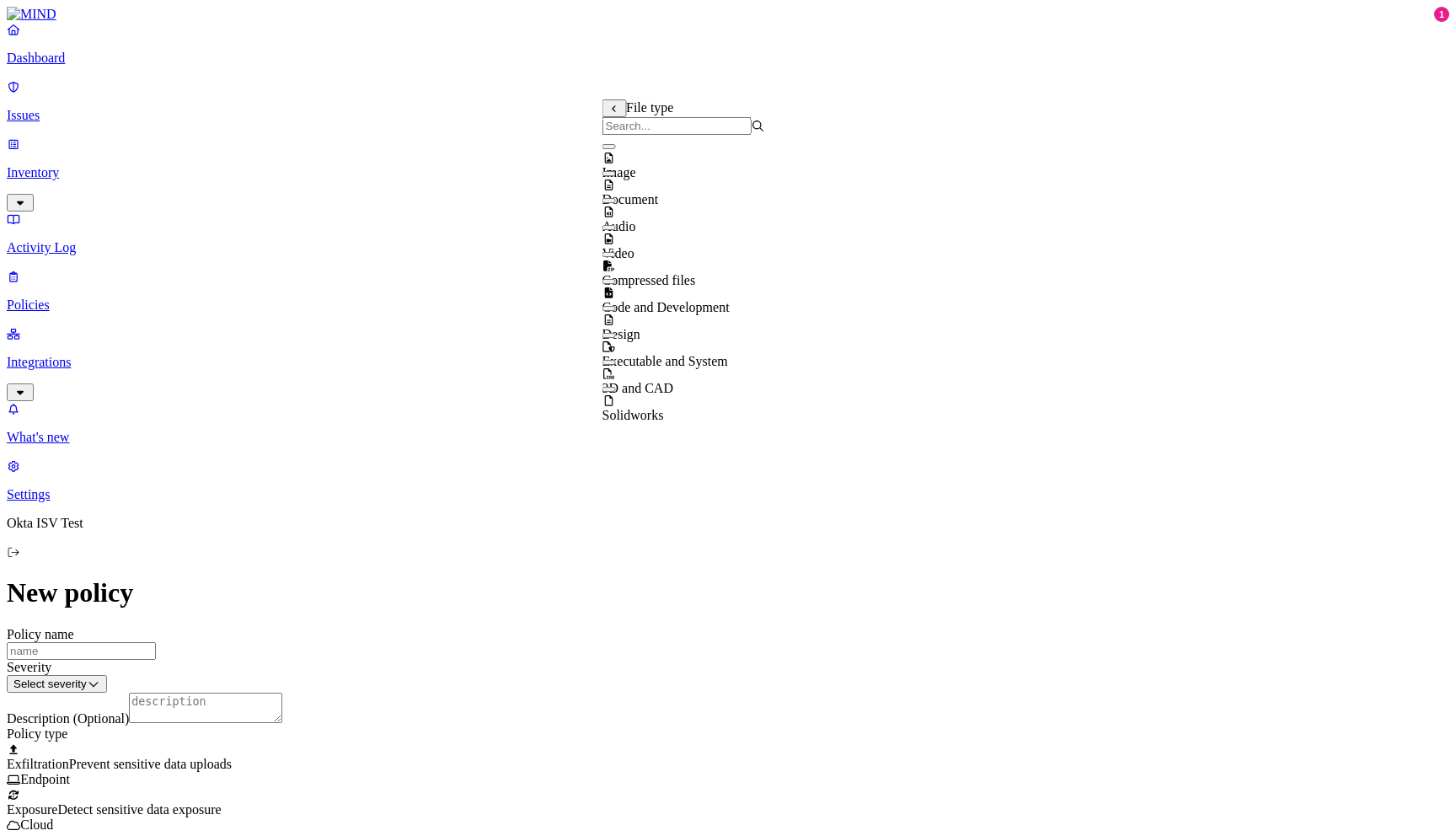
scroll to position [0, 0]
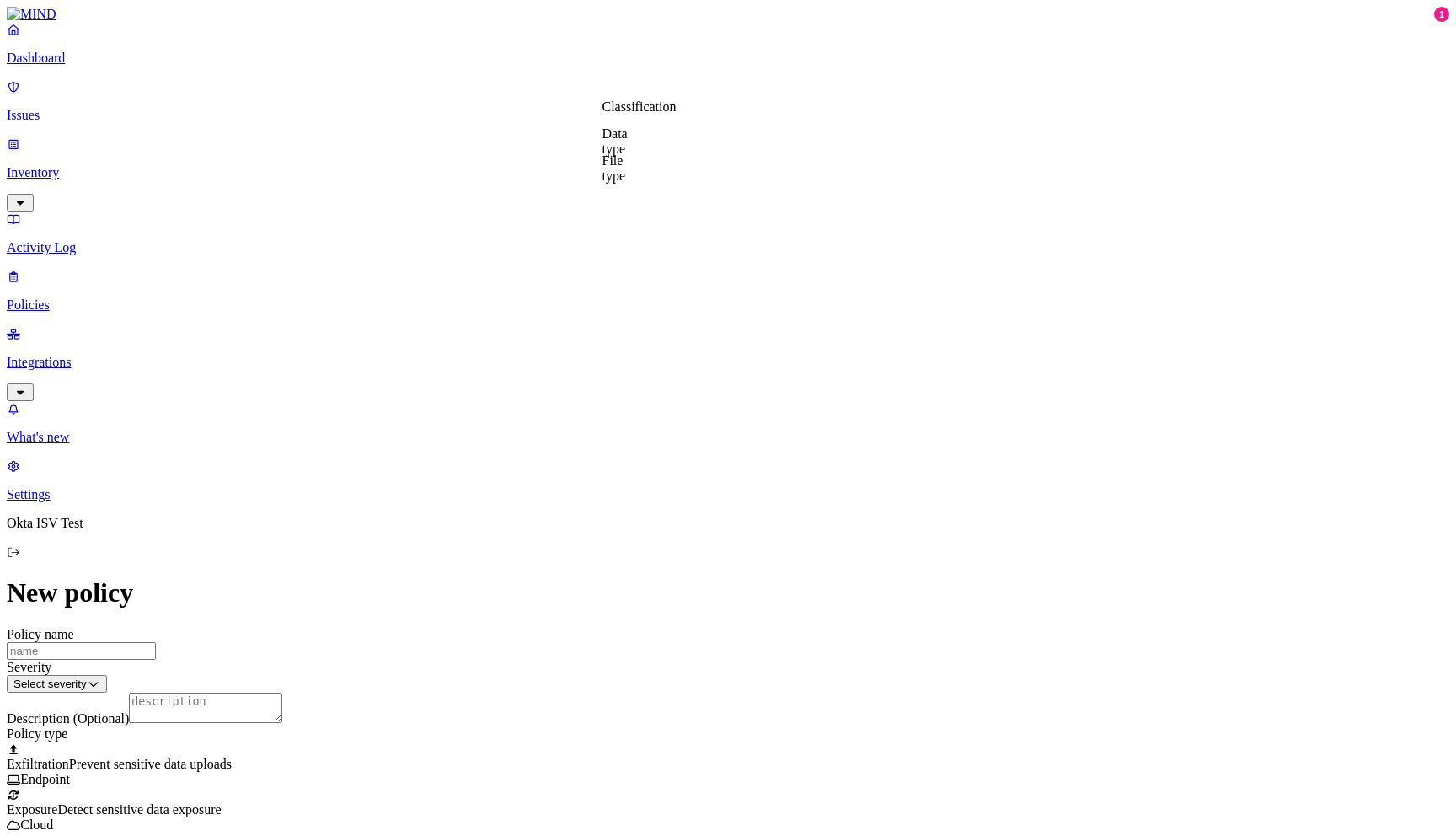
click at [96, 326] on link "Integrations" at bounding box center [728, 362] width 1442 height 73
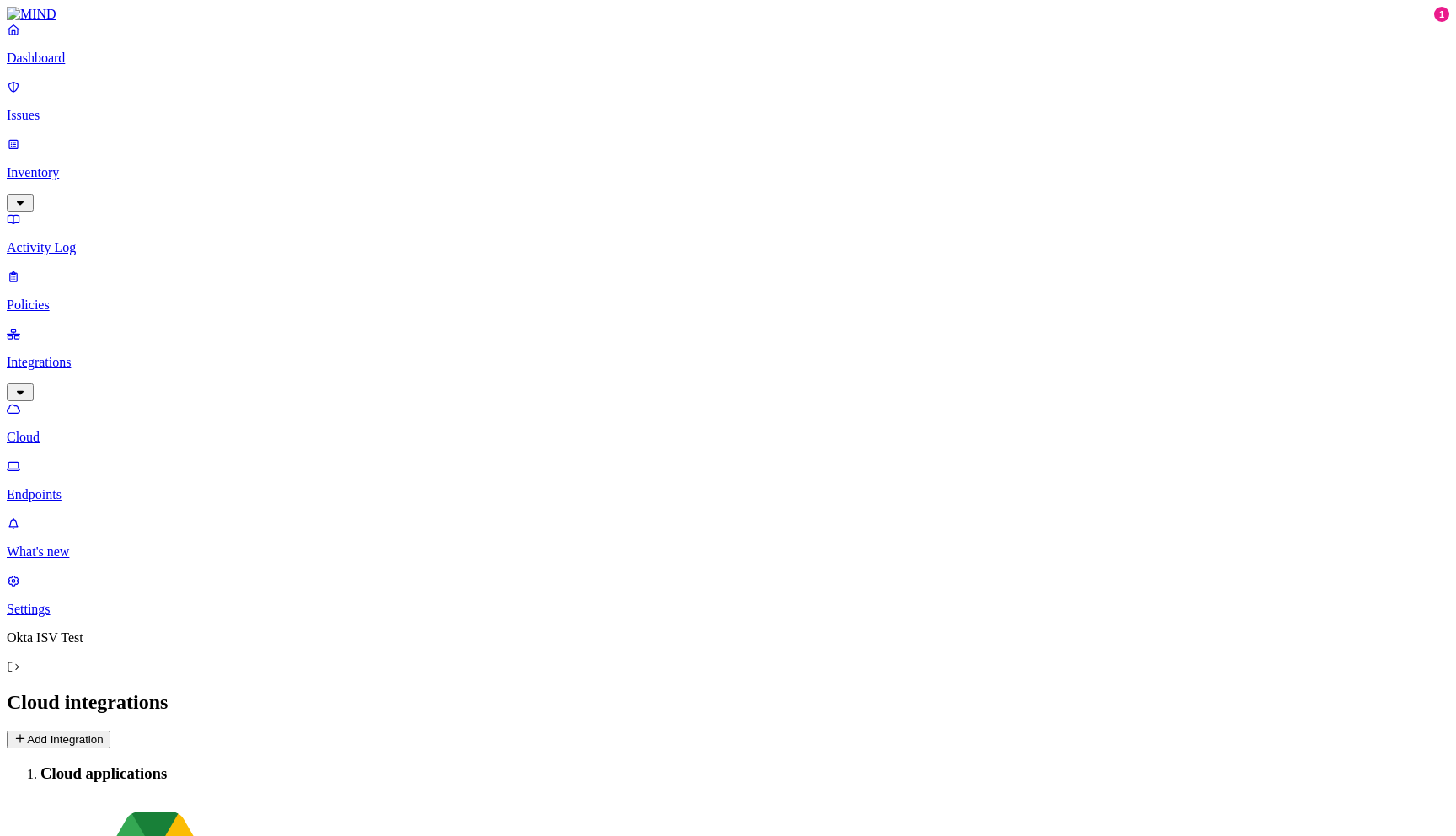
click at [79, 240] on p "Activity Log" at bounding box center [728, 248] width 1442 height 15
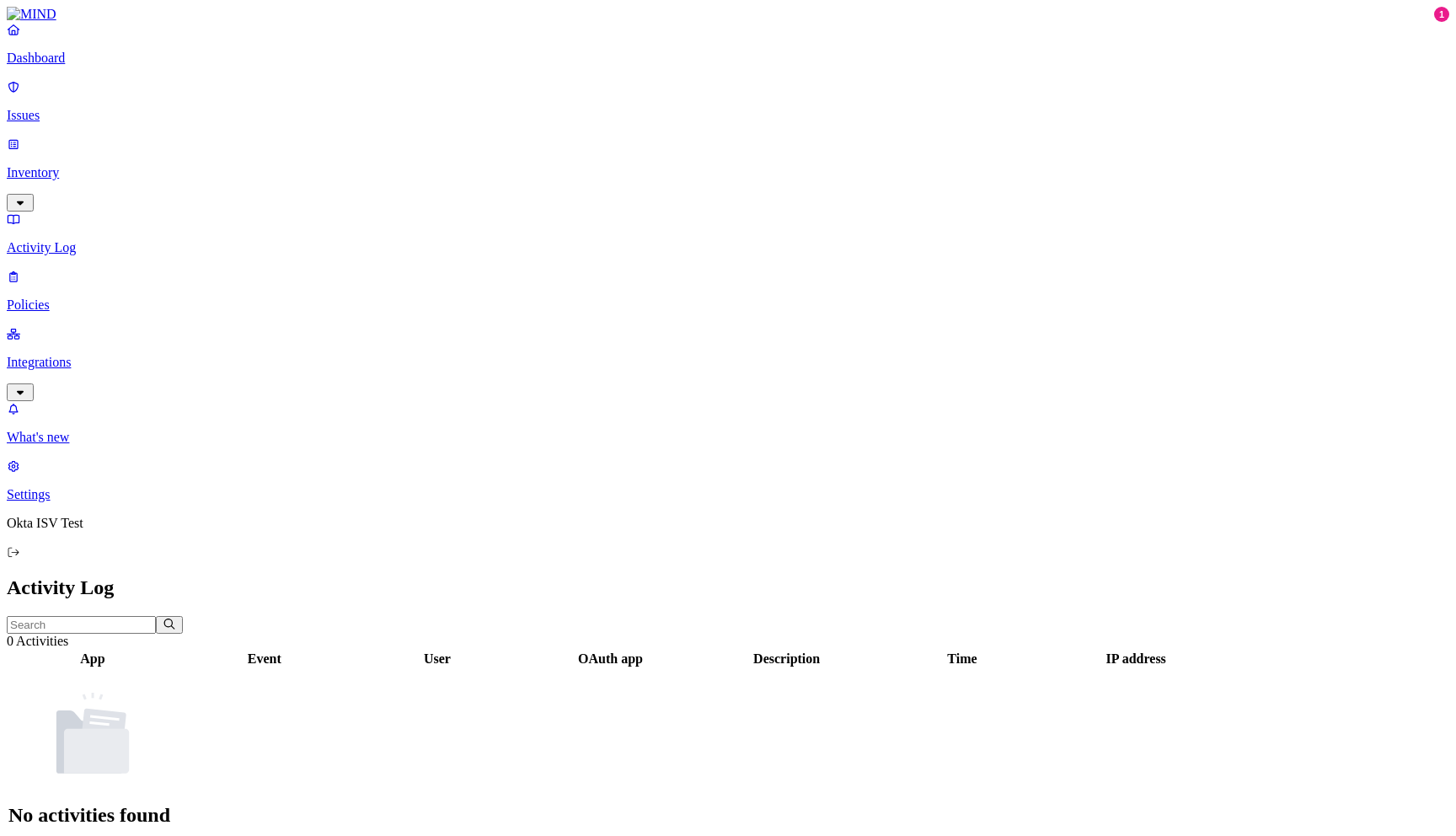
click at [56, 108] on p "Issues" at bounding box center [728, 115] width 1442 height 15
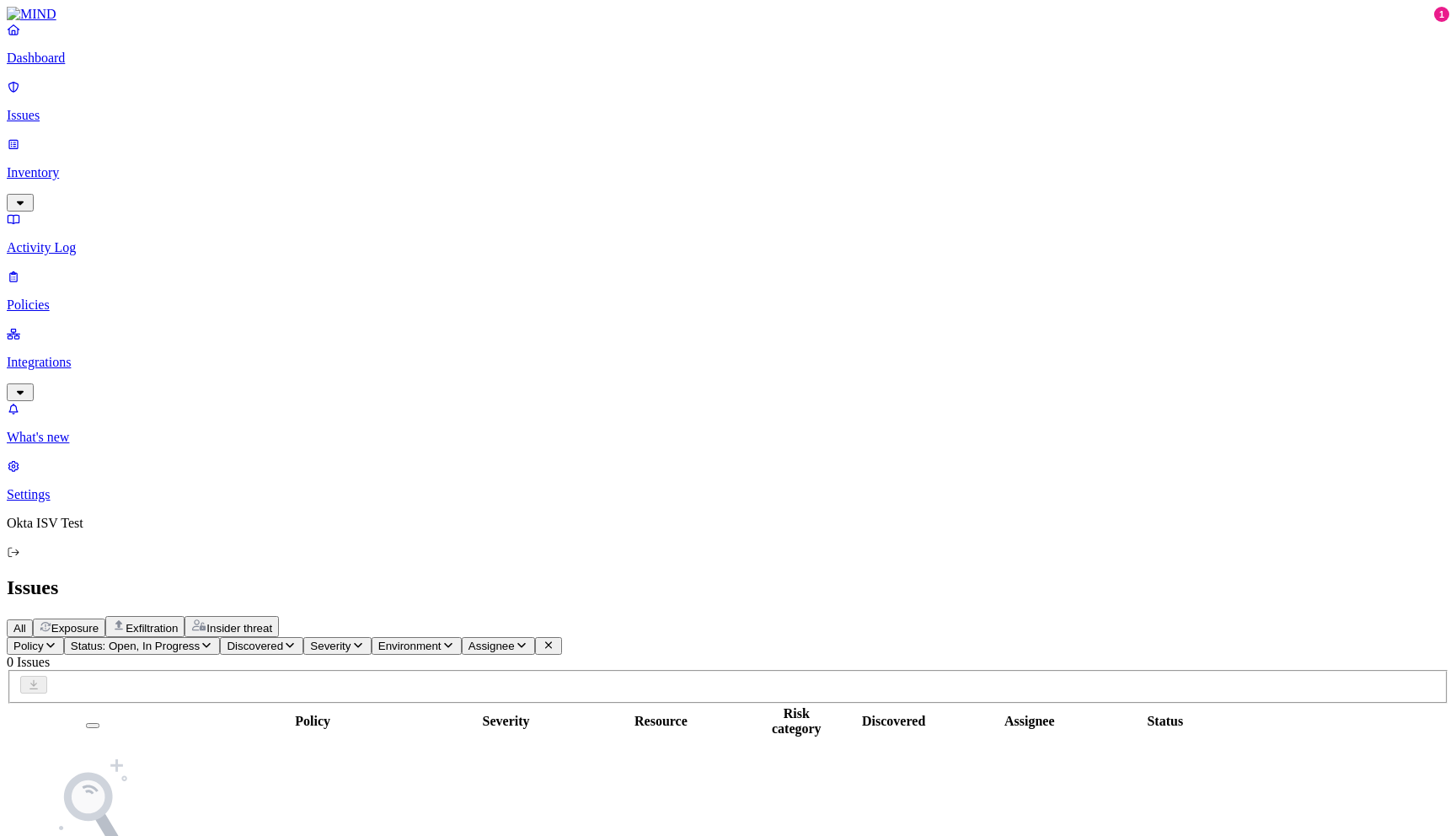
click at [44, 640] on span "Policy" at bounding box center [29, 646] width 31 height 13
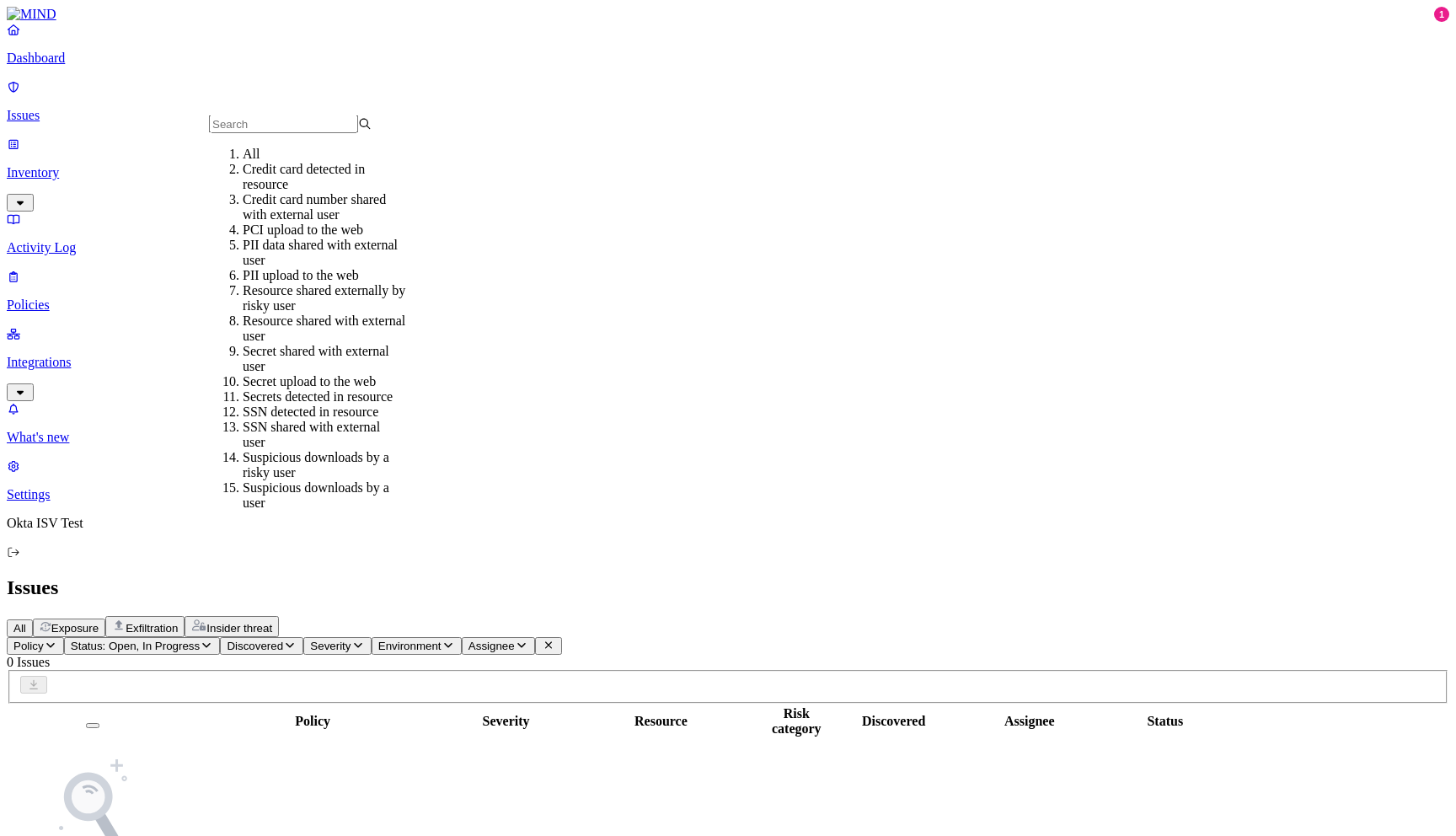
click at [264, 159] on div "All" at bounding box center [324, 155] width 162 height 15
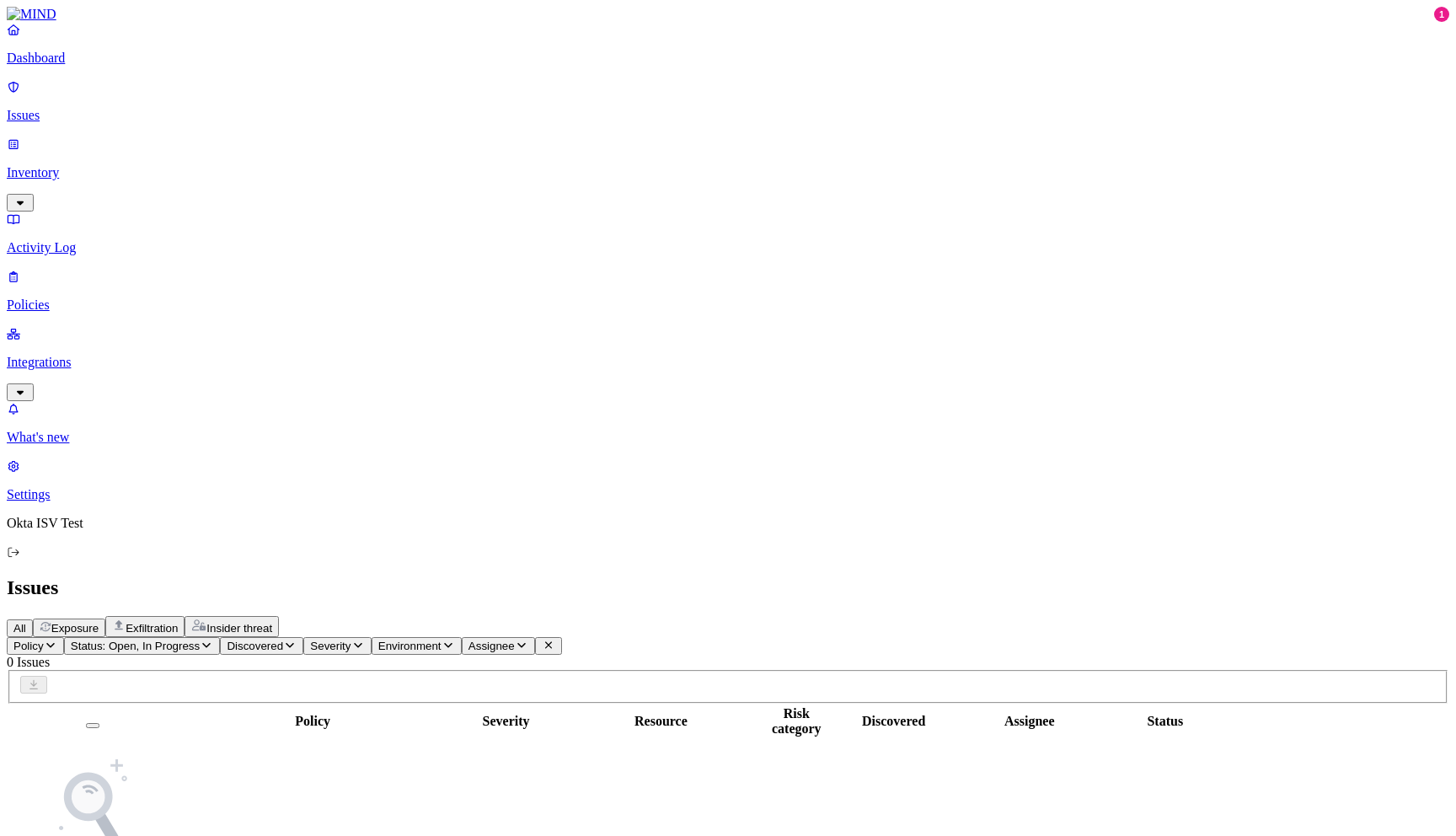
click at [283, 640] on span "Discovered" at bounding box center [254, 646] width 56 height 13
click at [455, 138] on div "All" at bounding box center [455, 137] width 0 height 15
click at [350, 640] on span "Severity" at bounding box center [330, 646] width 40 height 13
click at [541, 285] on img at bounding box center [547, 292] width 14 height 14
click at [664, 637] on div "Policy Status: Open, In Progress Discovered Severity: Low Environment Assignee …" at bounding box center [728, 787] width 1442 height 301
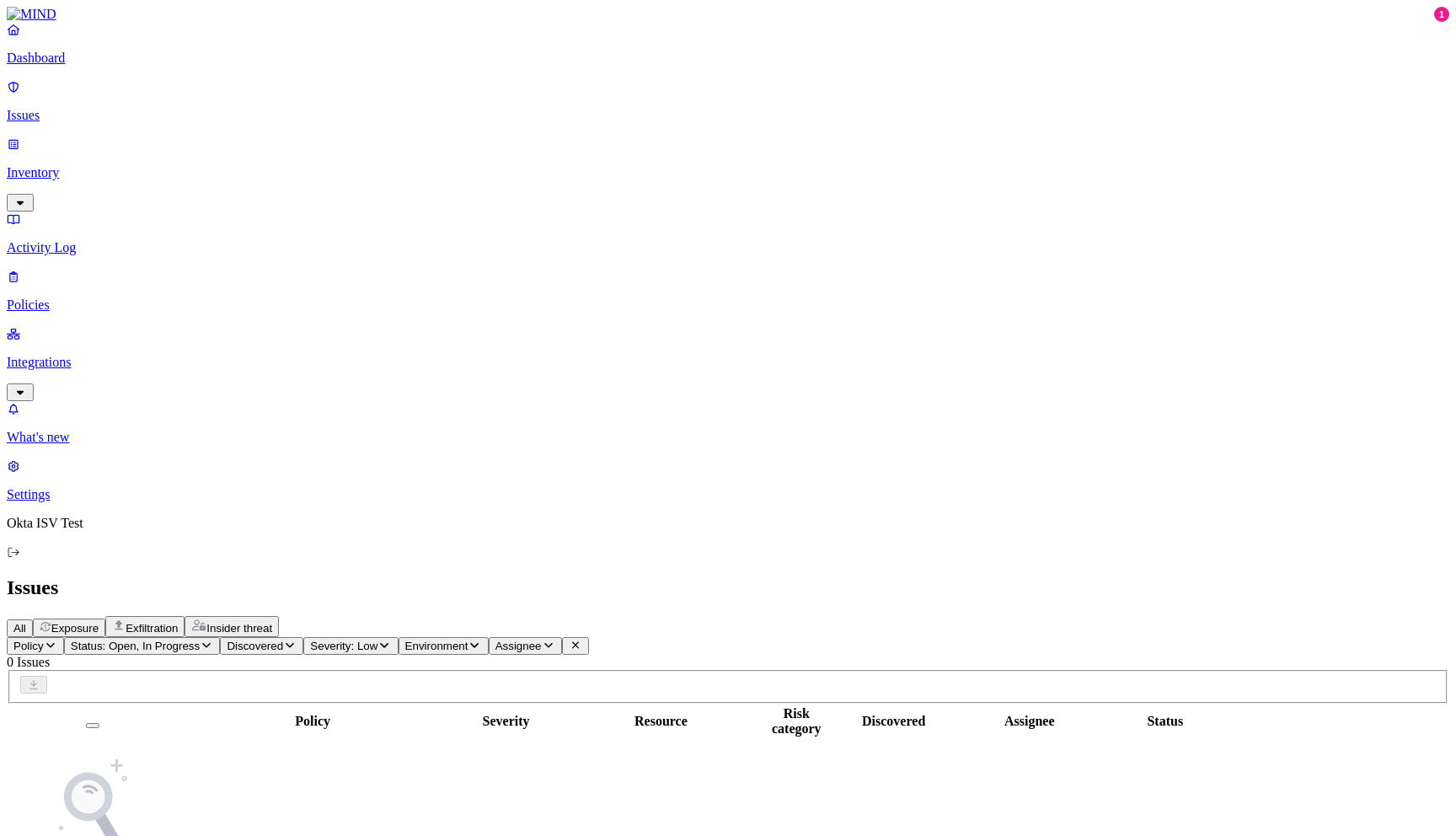
click at [469, 640] on span "Environment" at bounding box center [437, 646] width 63 height 13
click at [636, 157] on div "Cloud" at bounding box center [636, 160] width 0 height 31
click at [577, 640] on span "Assignee" at bounding box center [554, 646] width 46 height 13
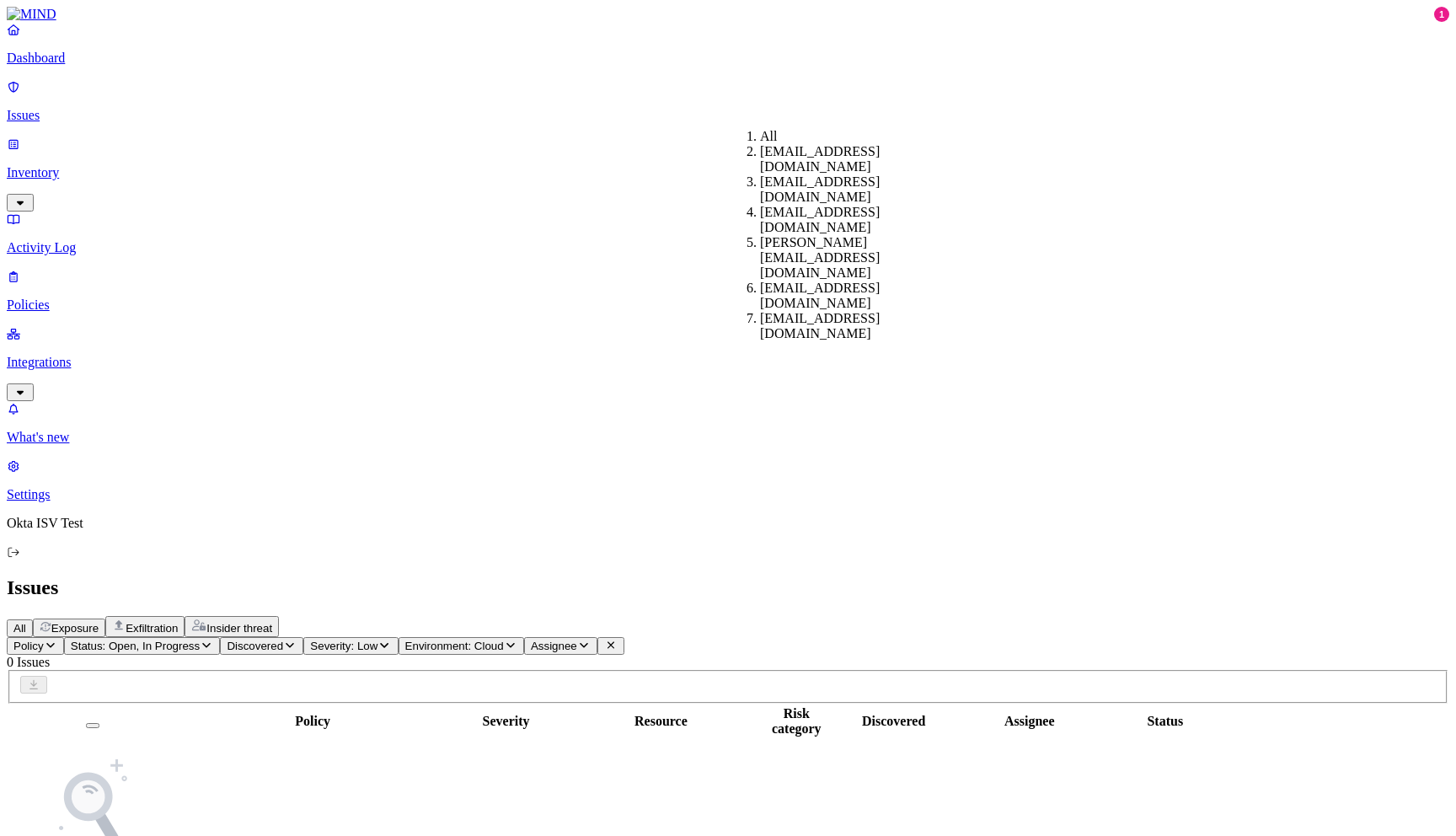
click at [760, 193] on div "[EMAIL_ADDRESS][DOMAIN_NAME]" at bounding box center [760, 190] width 0 height 31
